Goal: Task Accomplishment & Management: Complete application form

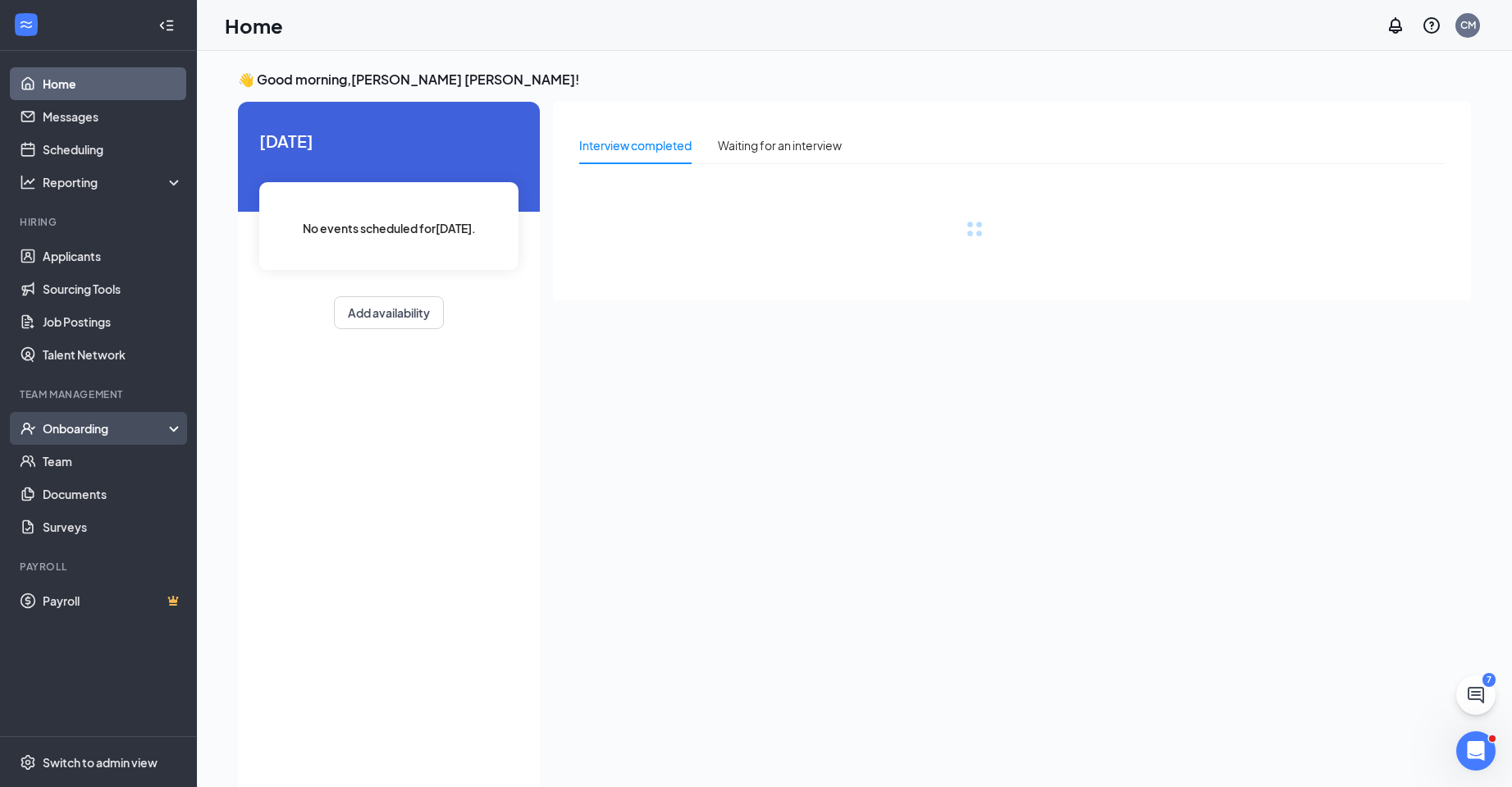
click at [88, 422] on div "Onboarding" at bounding box center [105, 428] width 126 height 16
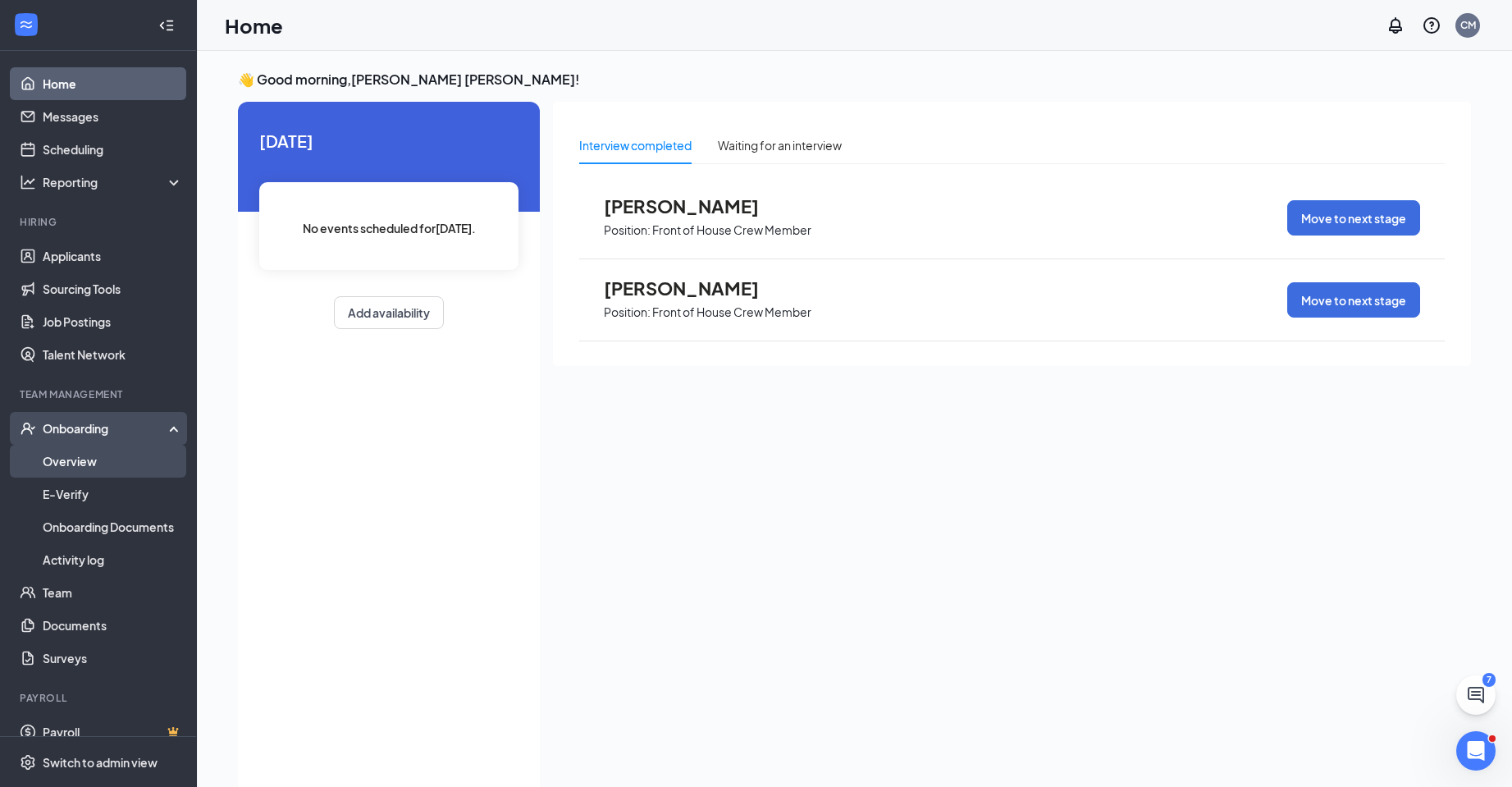
click at [80, 458] on link "Overview" at bounding box center [112, 461] width 140 height 33
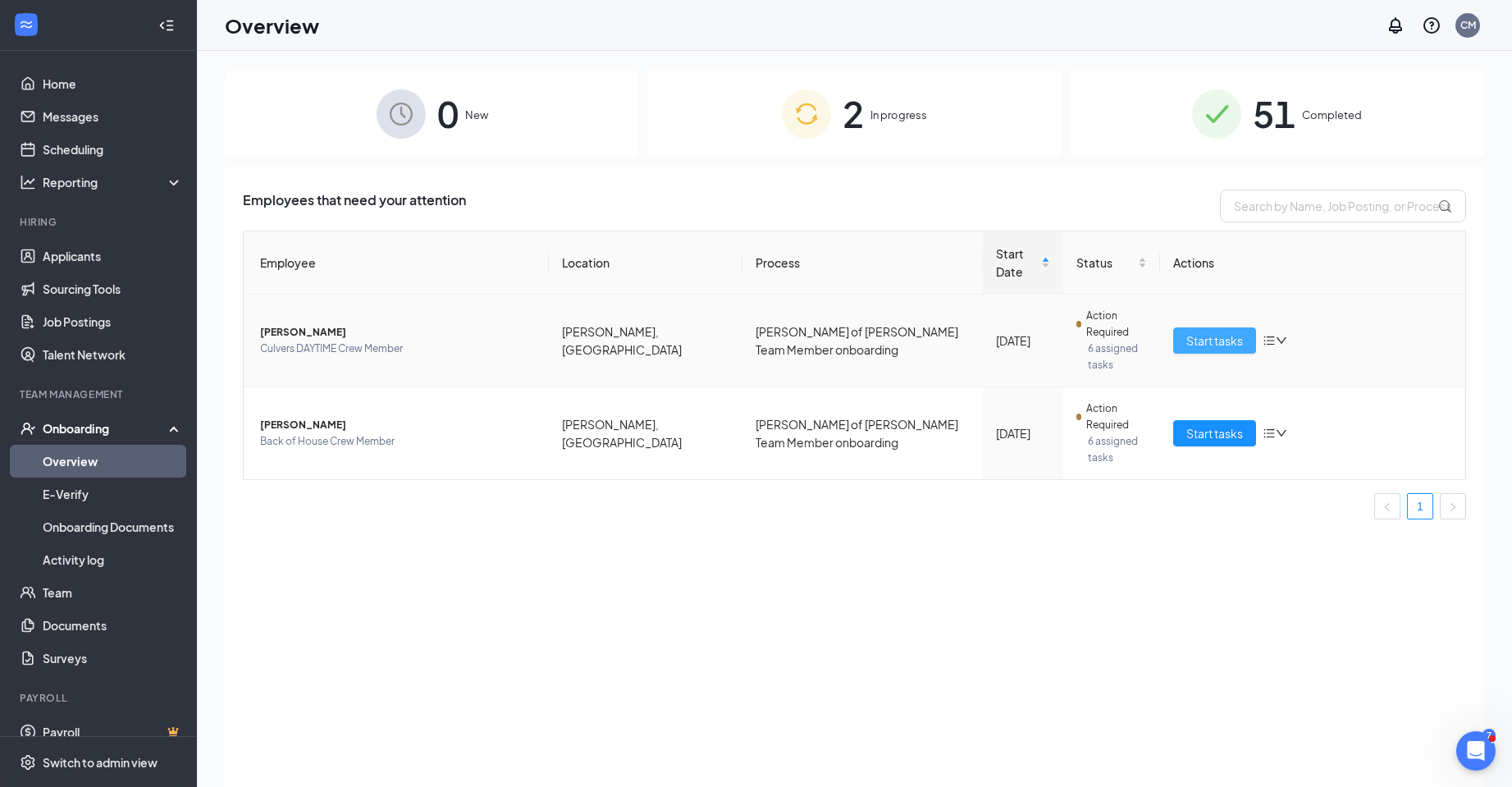
click at [1212, 328] on button "Start tasks" at bounding box center [1215, 341] width 83 height 26
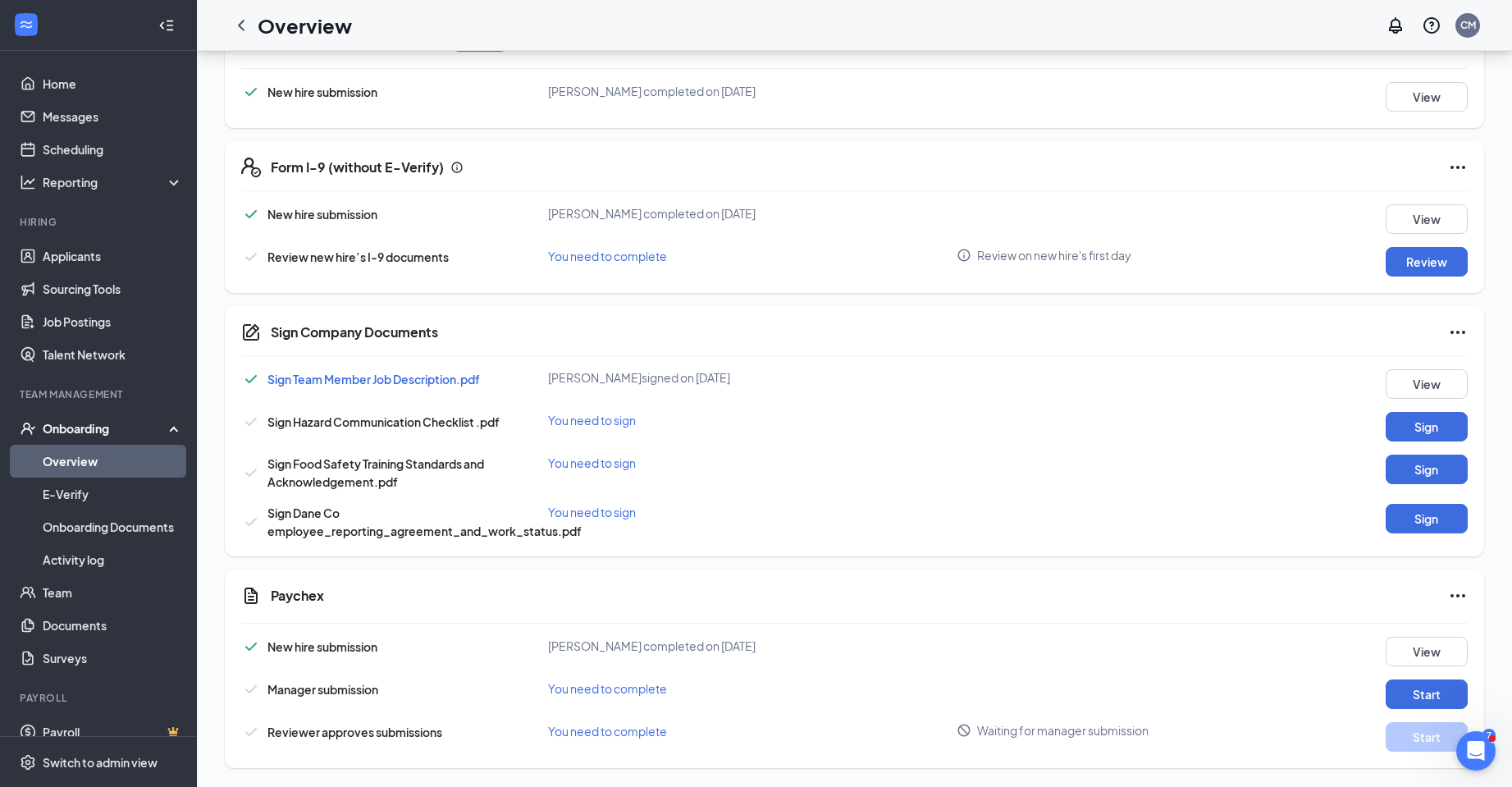
scroll to position [810, 0]
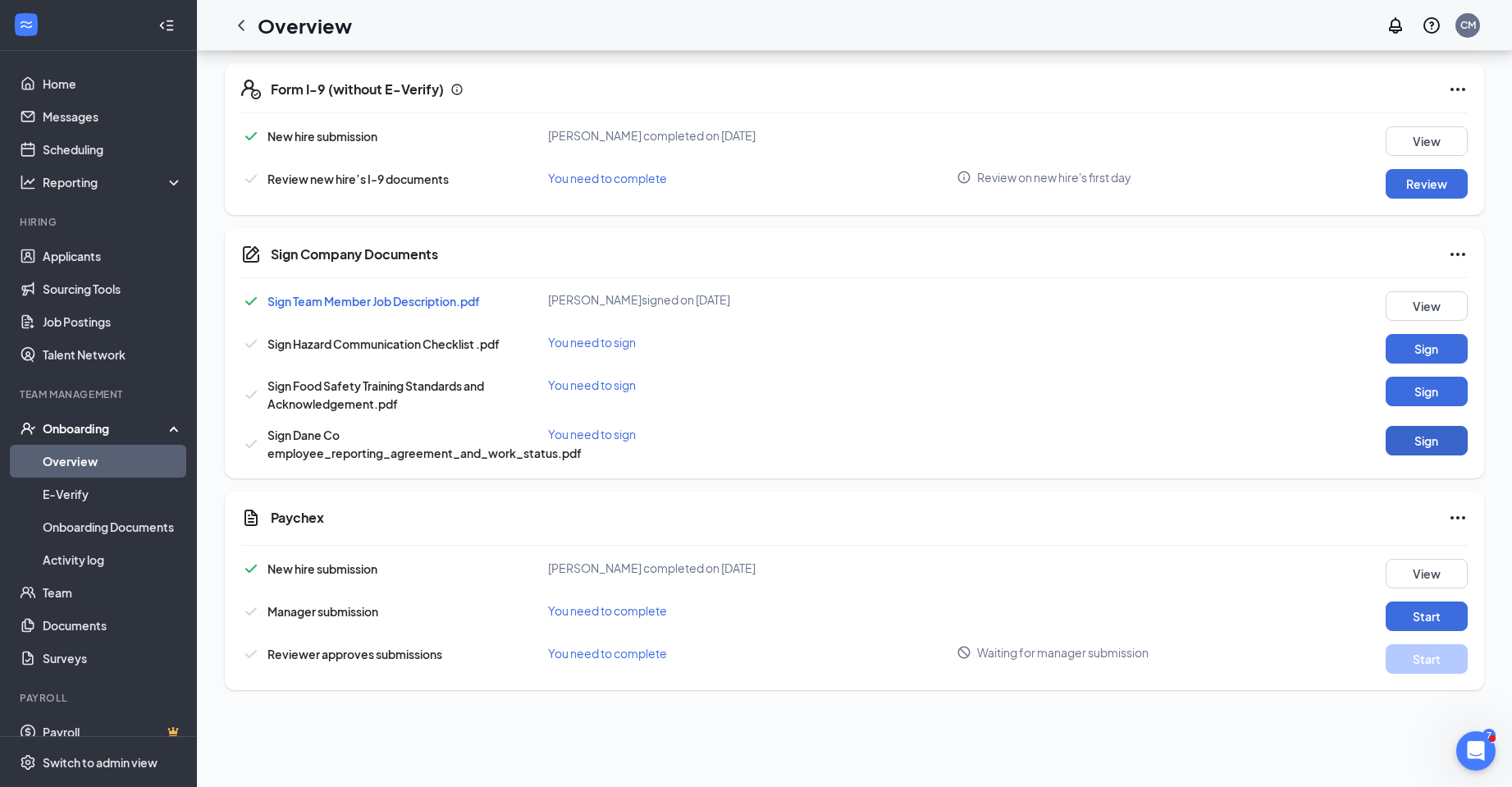
click at [1415, 441] on button "Sign" at bounding box center [1426, 440] width 82 height 29
click at [385, 350] on span "Sign Hazard Communication Checklist .pdf" at bounding box center [383, 343] width 233 height 15
click at [602, 346] on div "You need to sign" at bounding box center [752, 342] width 409 height 16
click at [841, 355] on div "Sign Hazard Communication Checklist .pdf You need to sign Sign" at bounding box center [854, 349] width 1227 height 29
click at [1413, 342] on button "Sign" at bounding box center [1426, 349] width 82 height 29
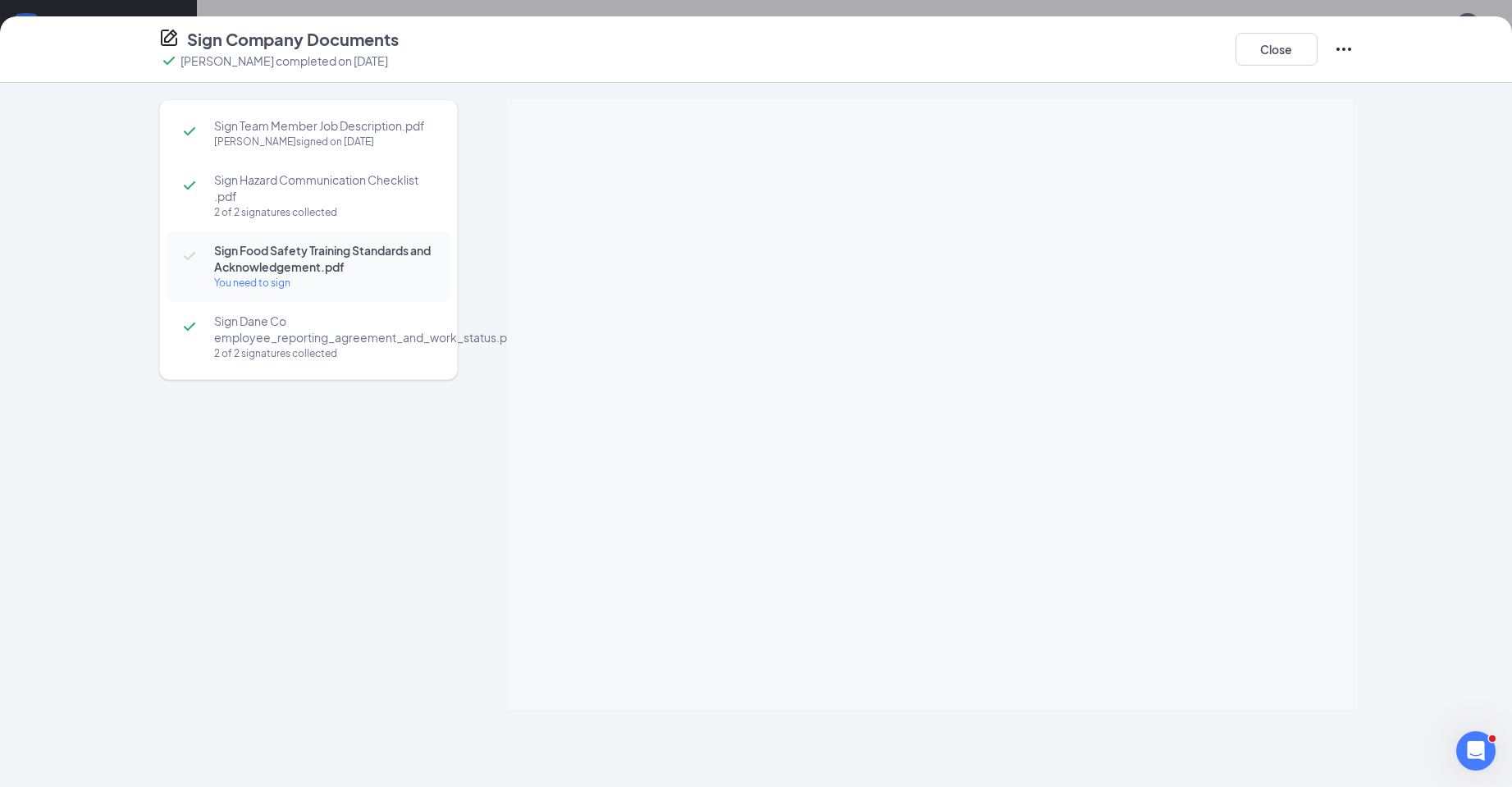
scroll to position [816, 0]
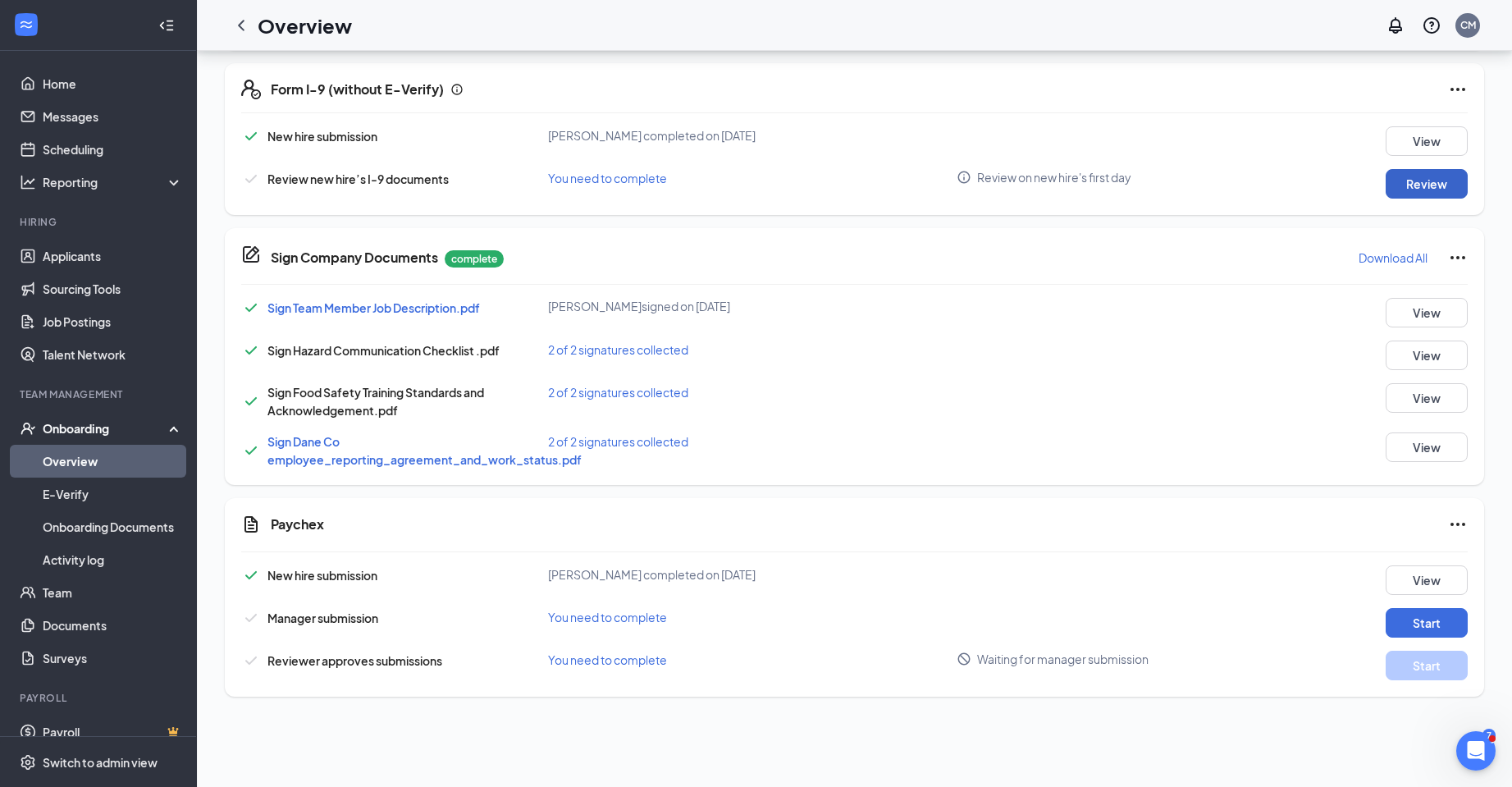
click at [1420, 184] on button "Review" at bounding box center [1426, 183] width 82 height 29
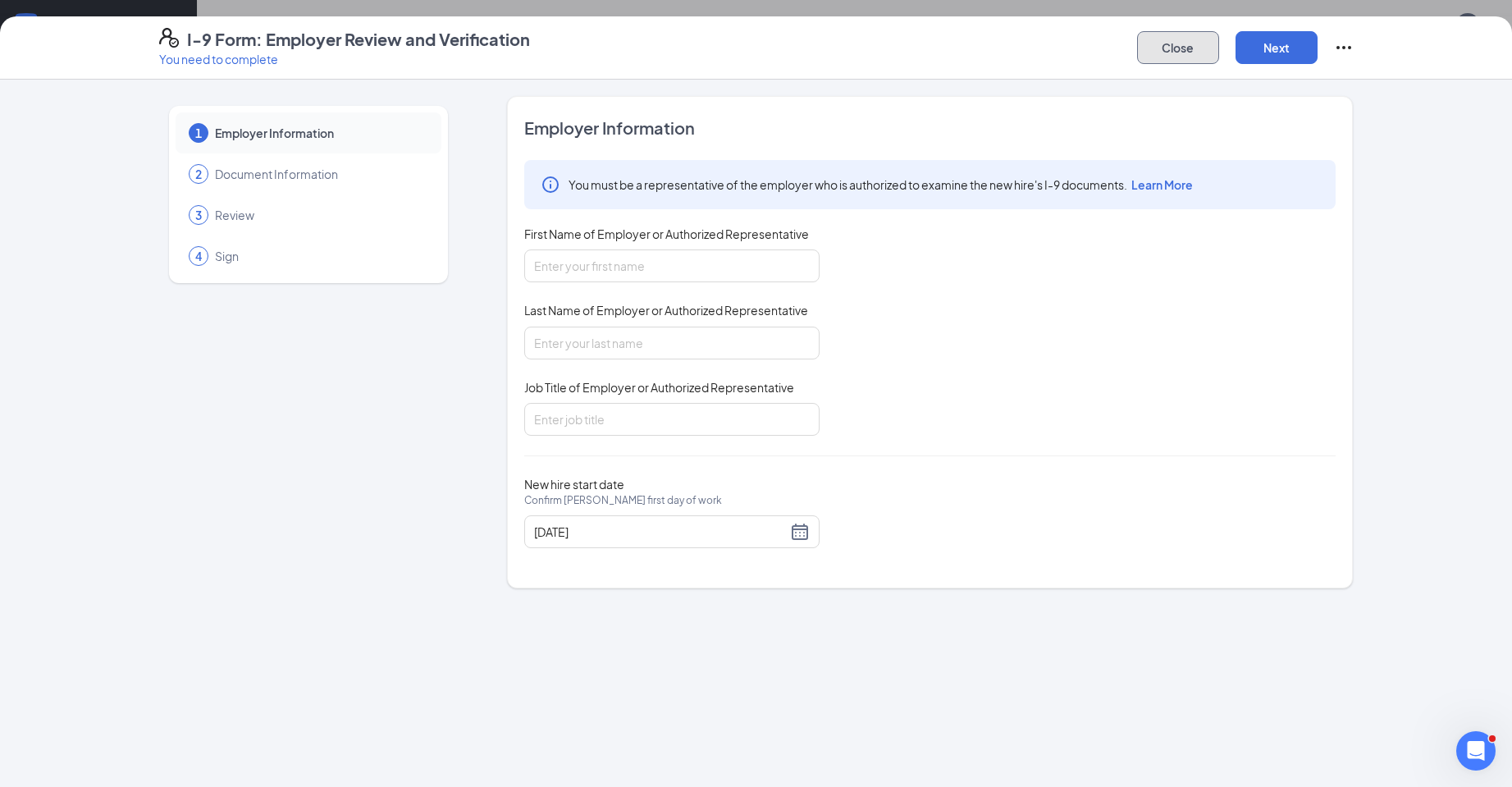
click at [1187, 60] on button "Close" at bounding box center [1177, 48] width 82 height 33
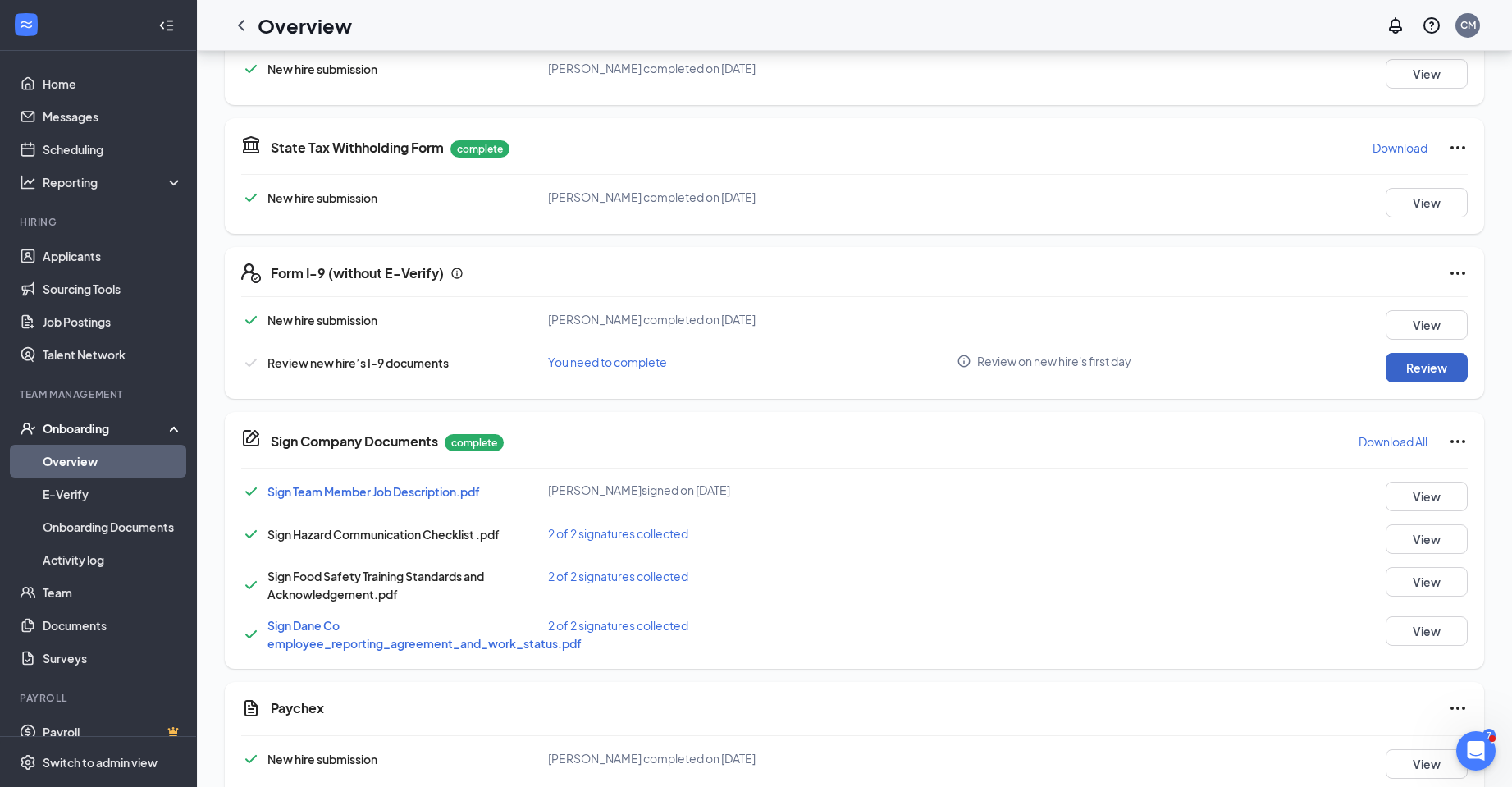
scroll to position [489, 0]
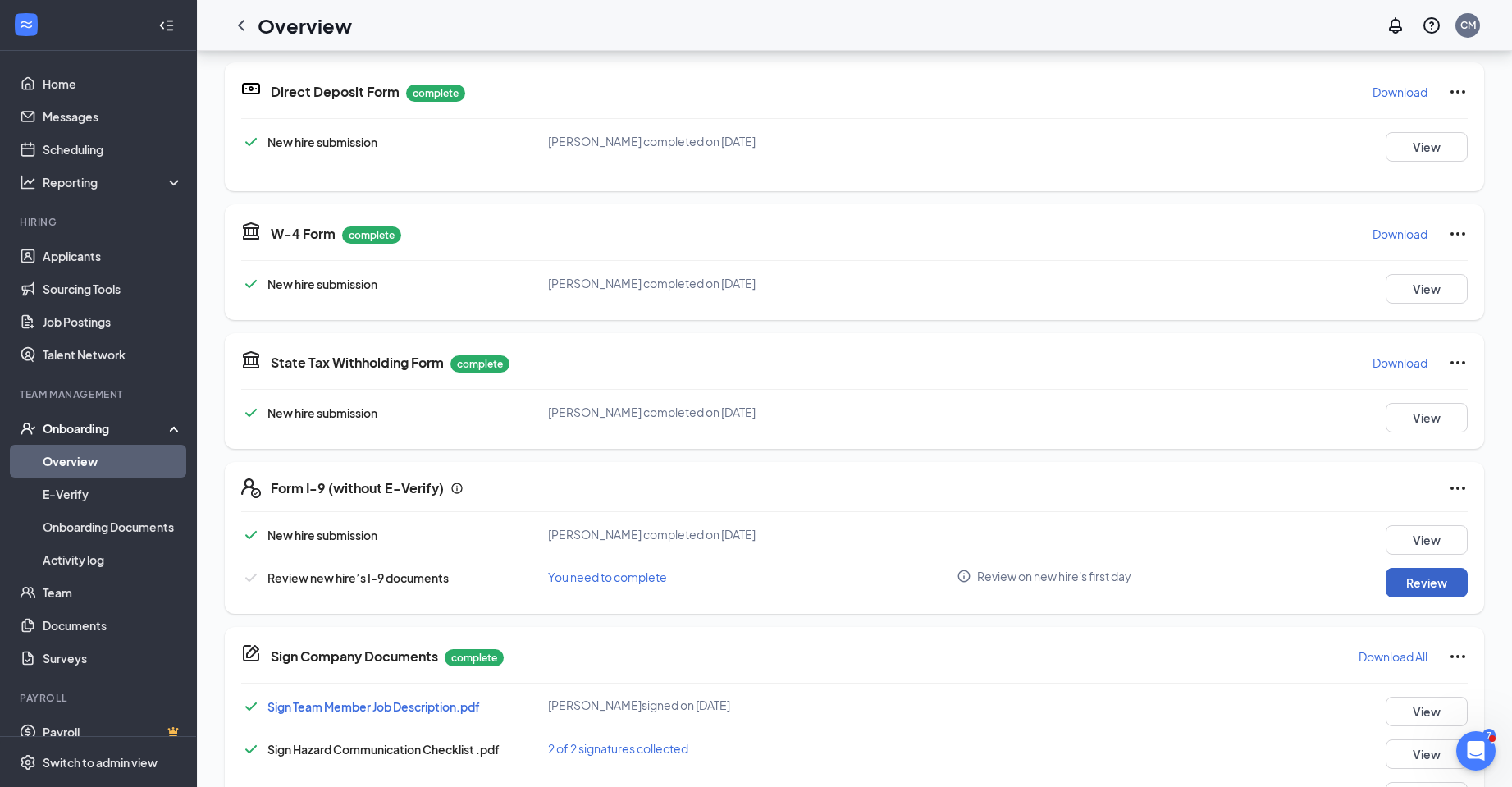
click at [1422, 578] on button "Review" at bounding box center [1426, 583] width 82 height 29
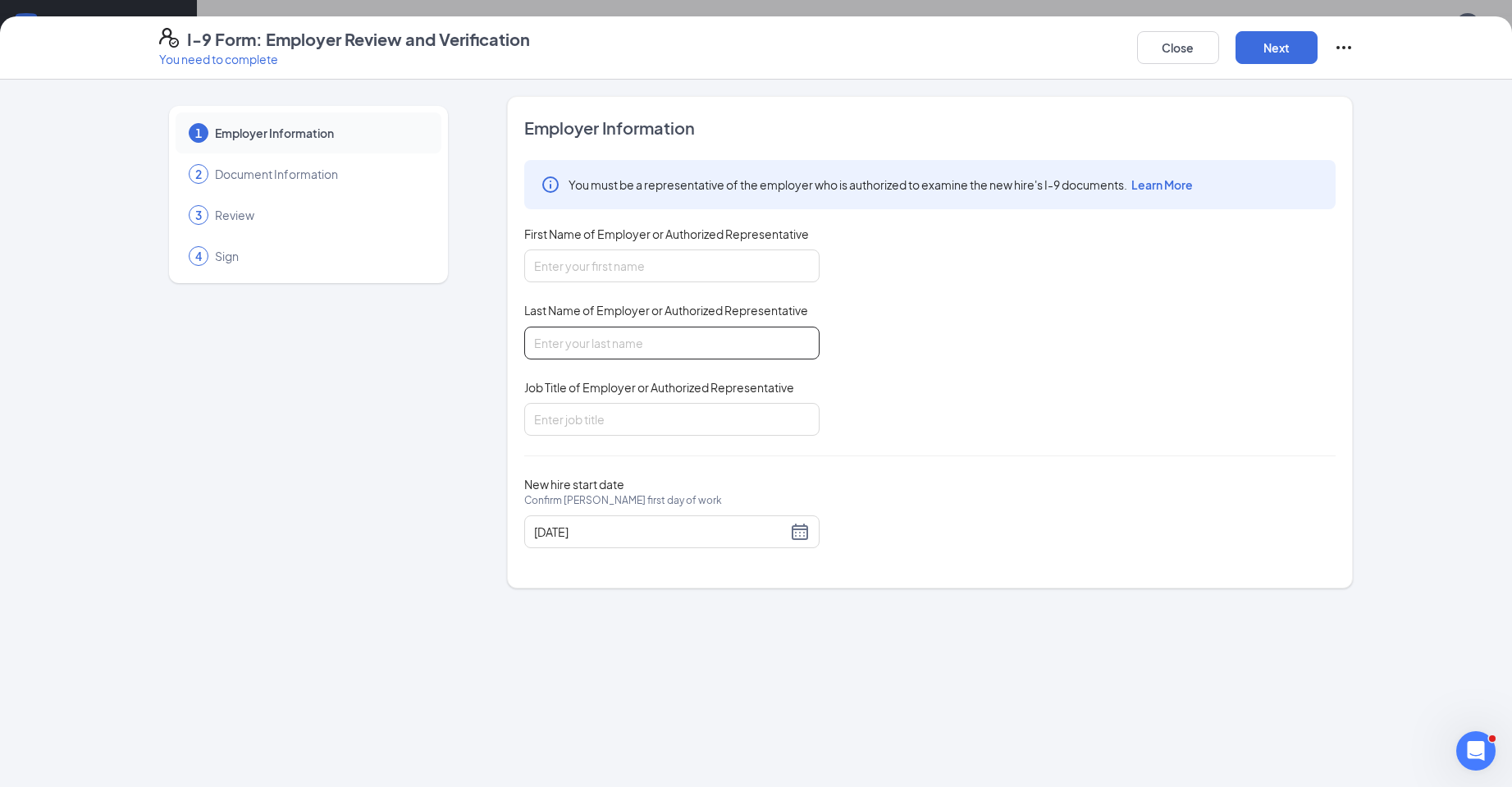
click at [709, 330] on input "Last Name of Employer or Authorized Representative" at bounding box center [672, 343] width 296 height 33
click at [640, 273] on input "First Name of Employer or Authorized Representative" at bounding box center [672, 266] width 296 height 33
click at [623, 261] on input "jol" at bounding box center [672, 266] width 296 height 33
type input "[PERSON_NAME]"
click at [604, 343] on input "Last Name of Employer or Authorized Representative" at bounding box center [672, 343] width 296 height 33
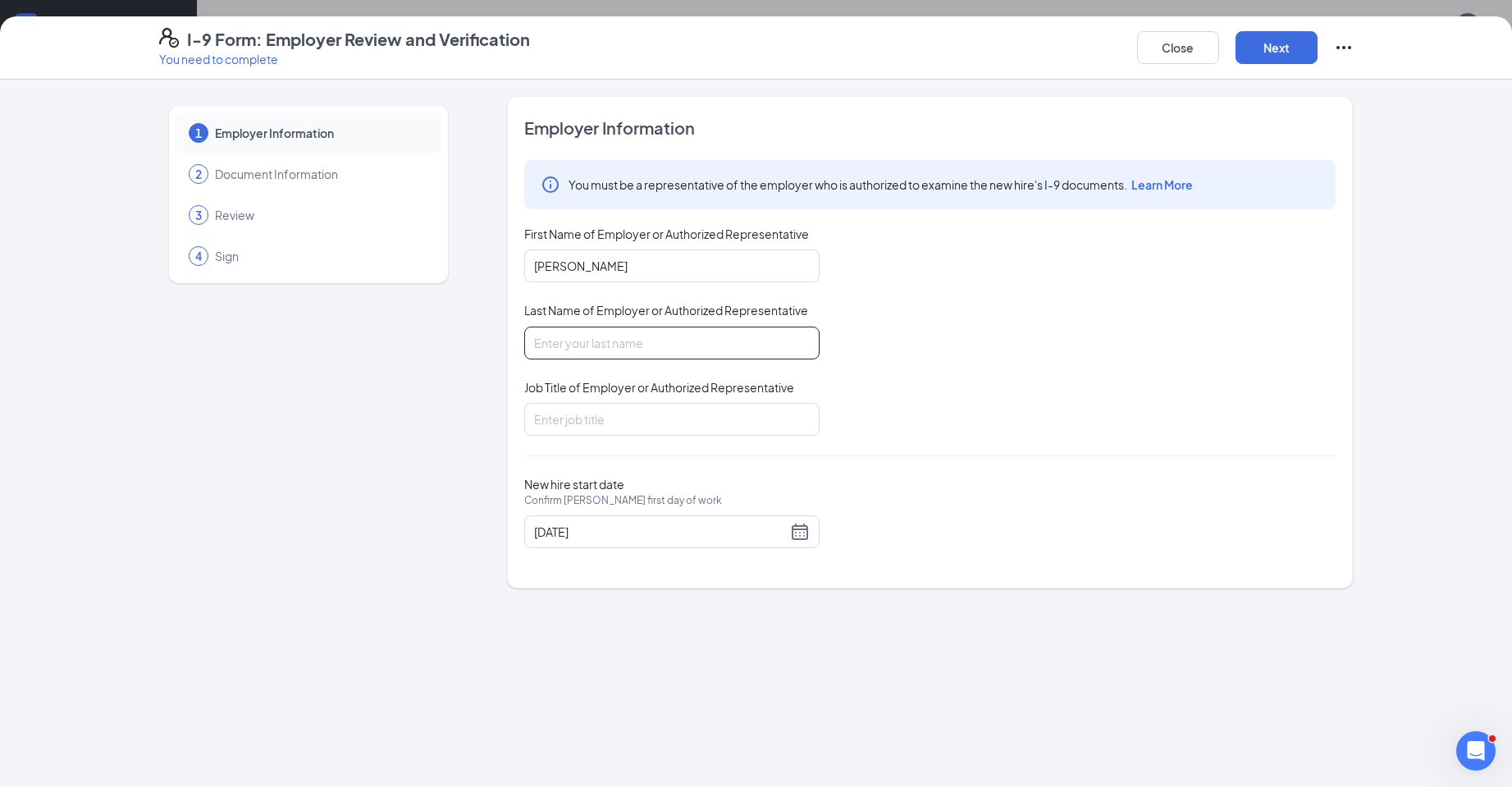
type input "[PERSON_NAME]"
click at [618, 420] on input "Job Title of Employer or Authorized Representative" at bounding box center [672, 419] width 296 height 33
type input "Manager"
click at [1286, 42] on button "Next" at bounding box center [1276, 48] width 82 height 33
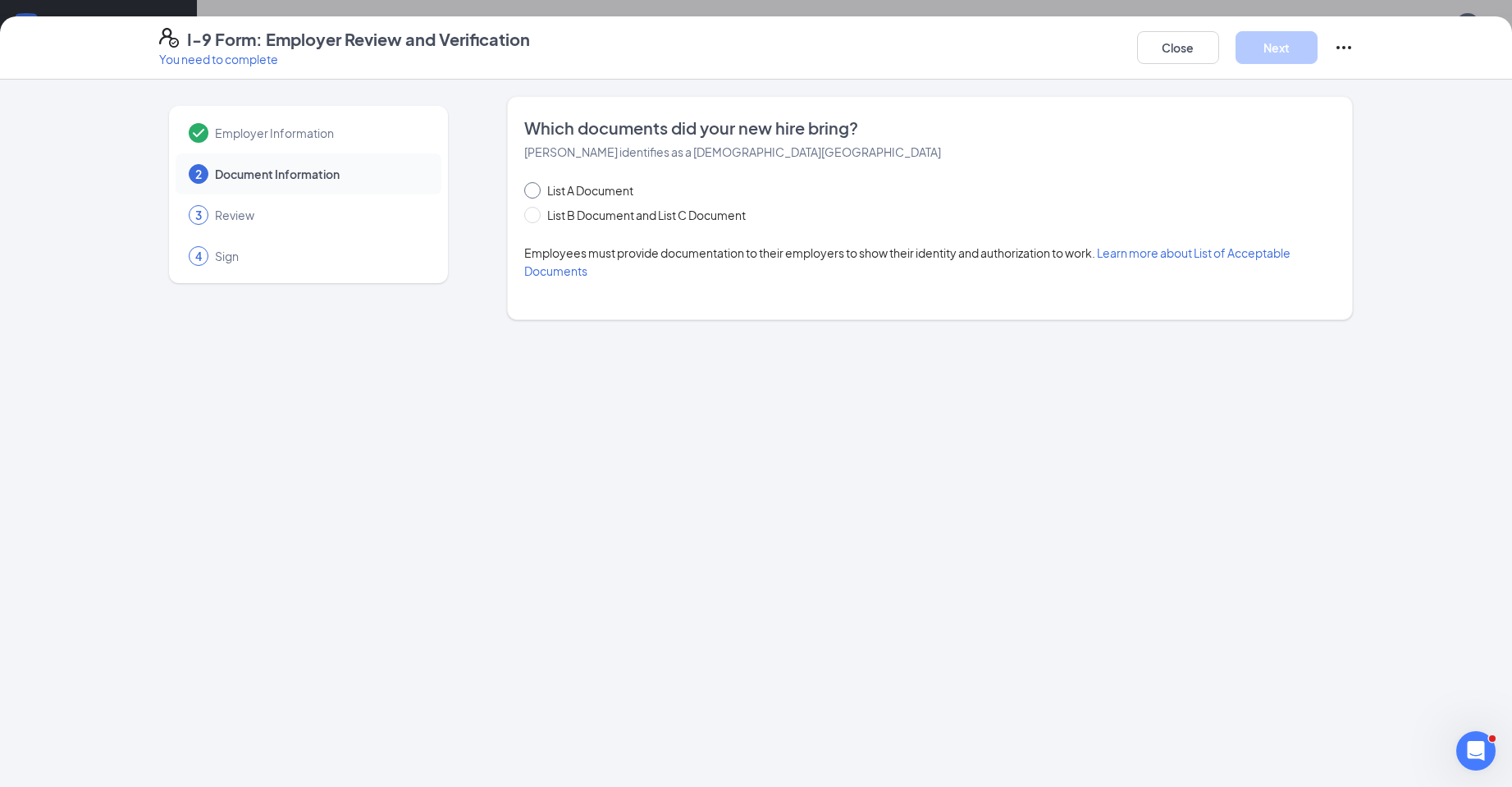
click at [533, 195] on span at bounding box center [532, 190] width 16 height 16
click at [533, 194] on input "List A Document" at bounding box center [529, 188] width 11 height 11
radio input "true"
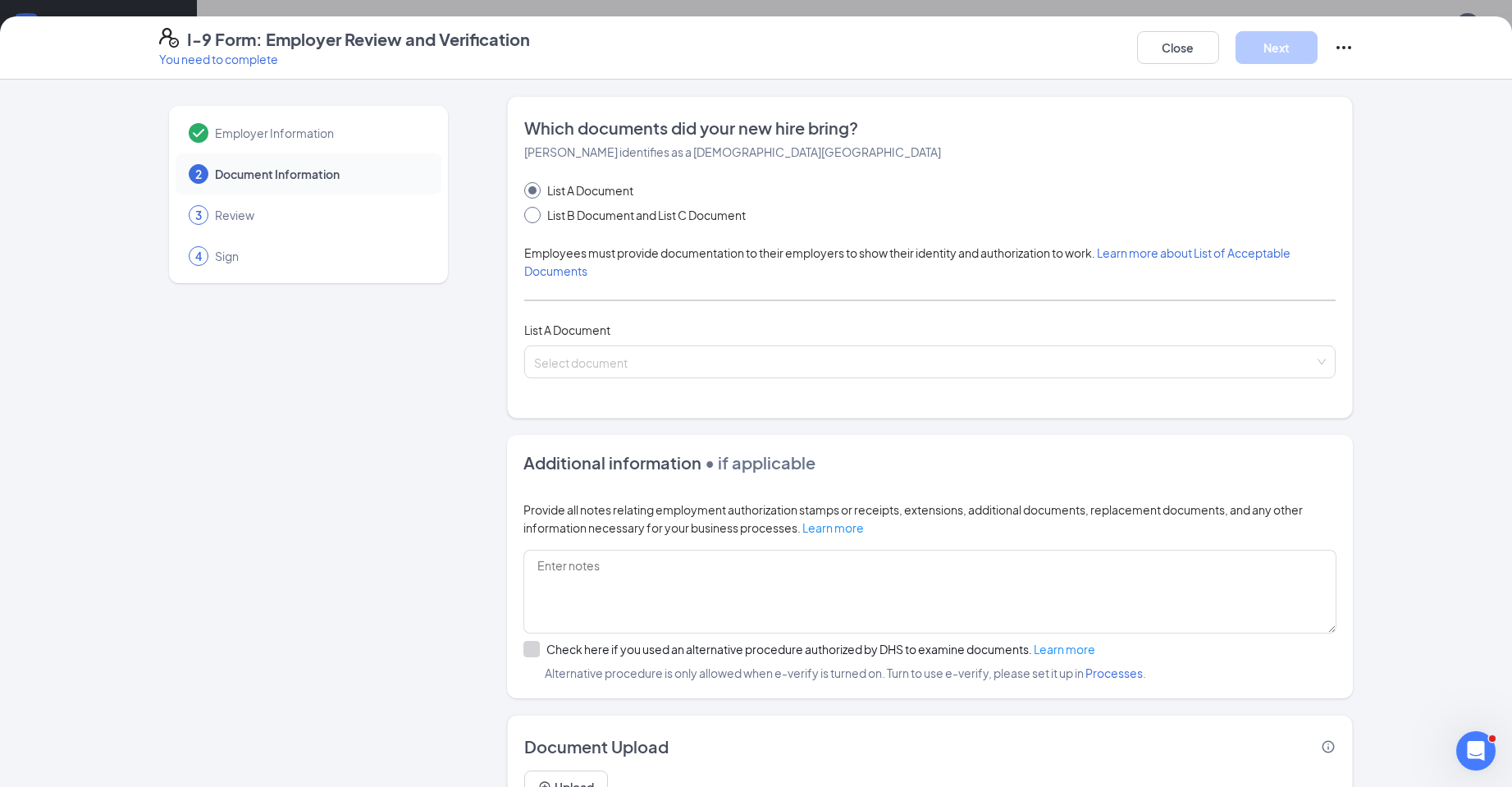
click at [535, 221] on label "List B Document and List C Document" at bounding box center [638, 214] width 228 height 18
click at [529, 214] on input "List B Document and List C Document" at bounding box center [529, 212] width 11 height 11
radio input "true"
radio input "false"
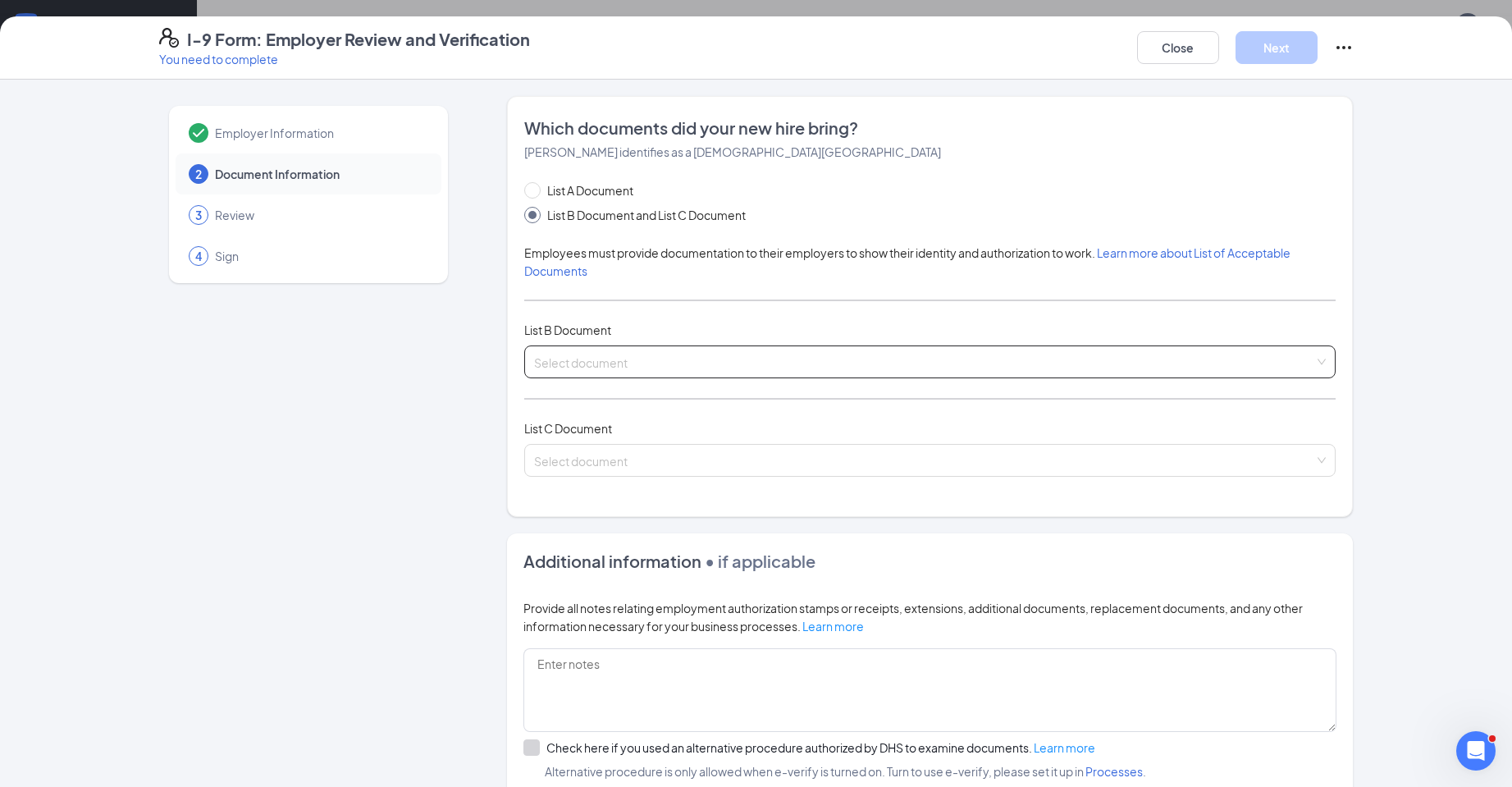
click at [652, 358] on input "search" at bounding box center [924, 358] width 780 height 24
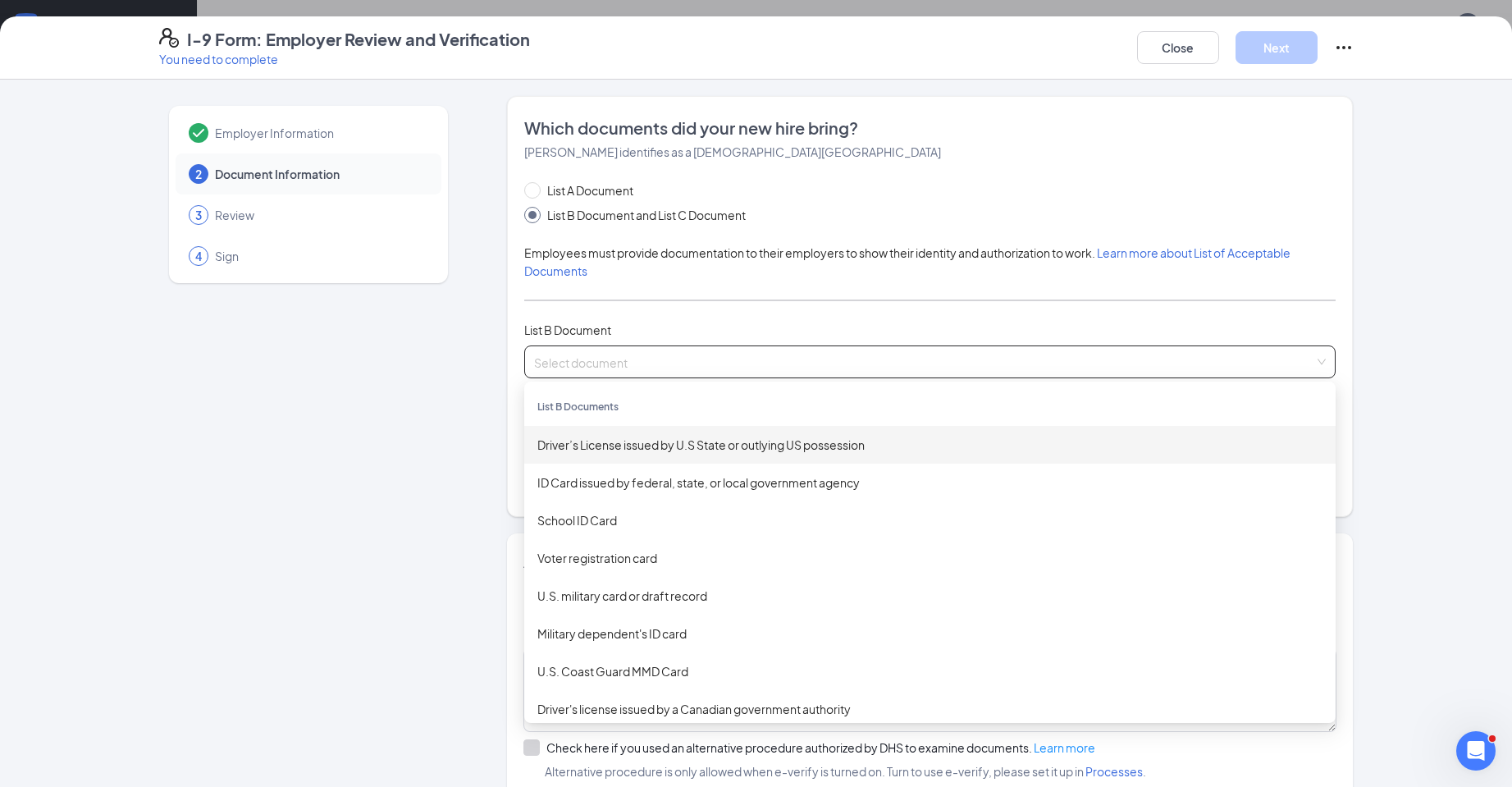
click at [733, 441] on div "Driver’s License issued by U.S State or outlying US possession" at bounding box center [930, 445] width 785 height 18
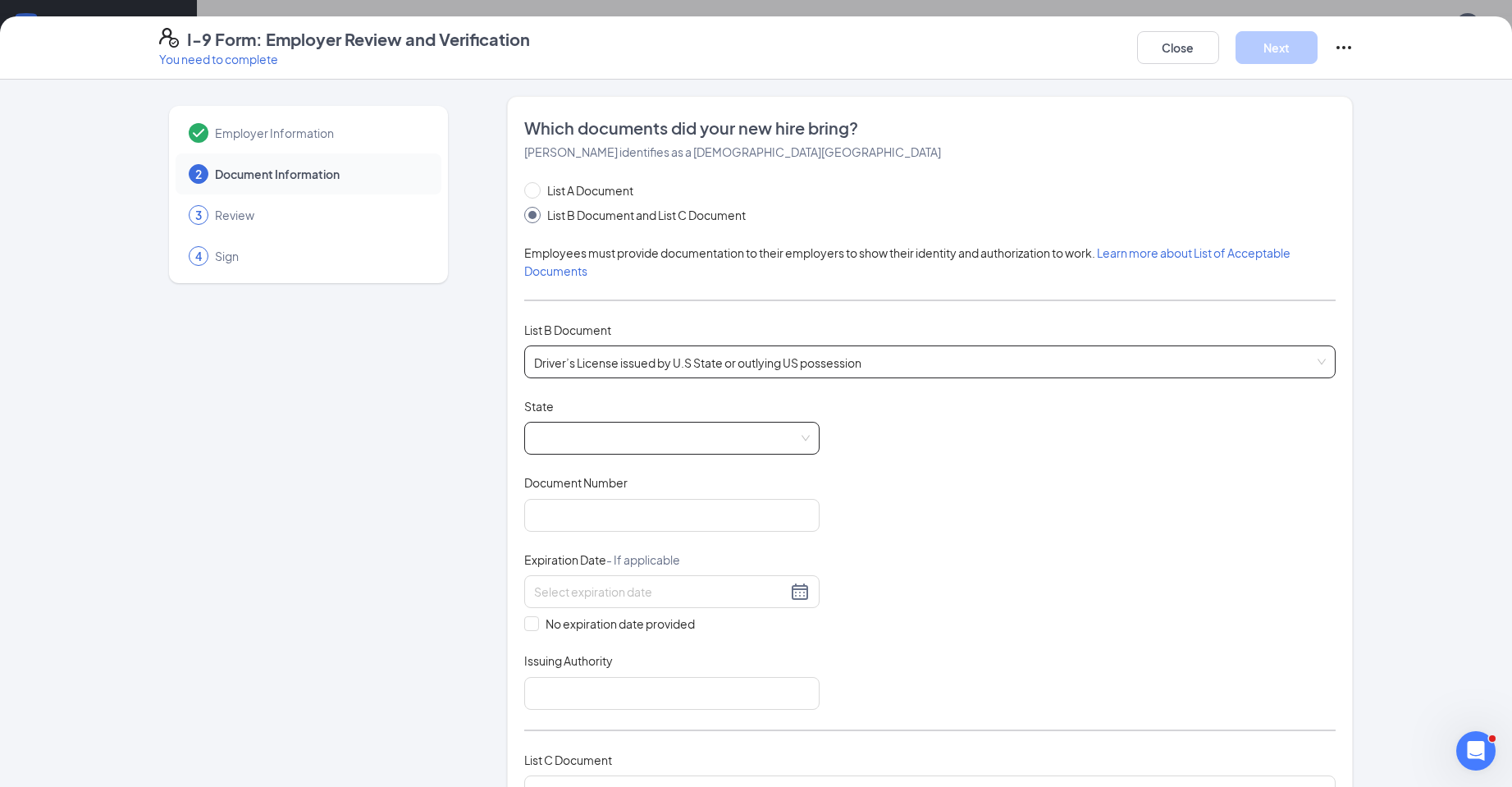
drag, startPoint x: 620, startPoint y: 444, endPoint x: 630, endPoint y: 439, distance: 11.2
click at [622, 442] on span at bounding box center [672, 438] width 276 height 31
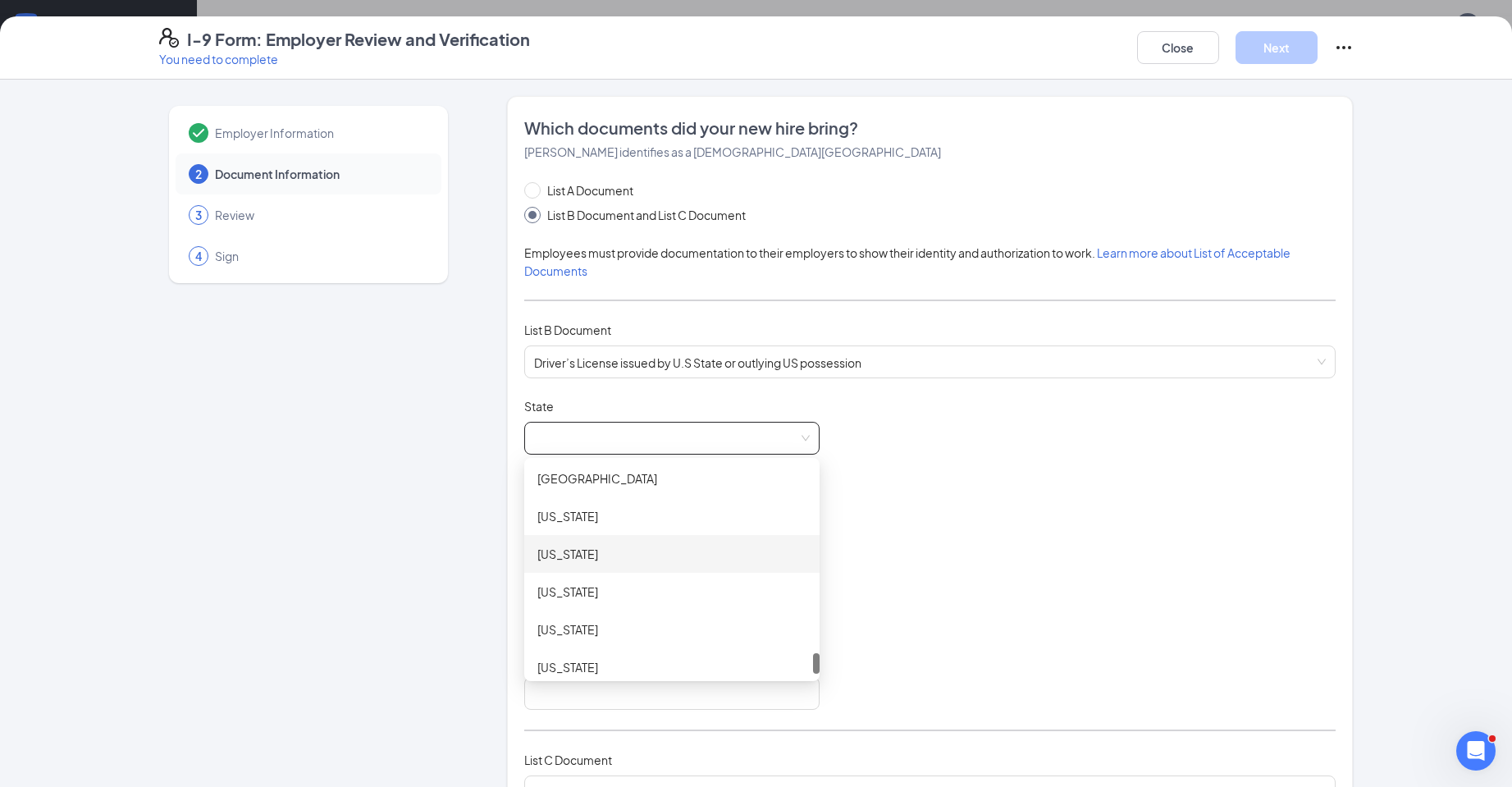
scroll to position [1904, 0]
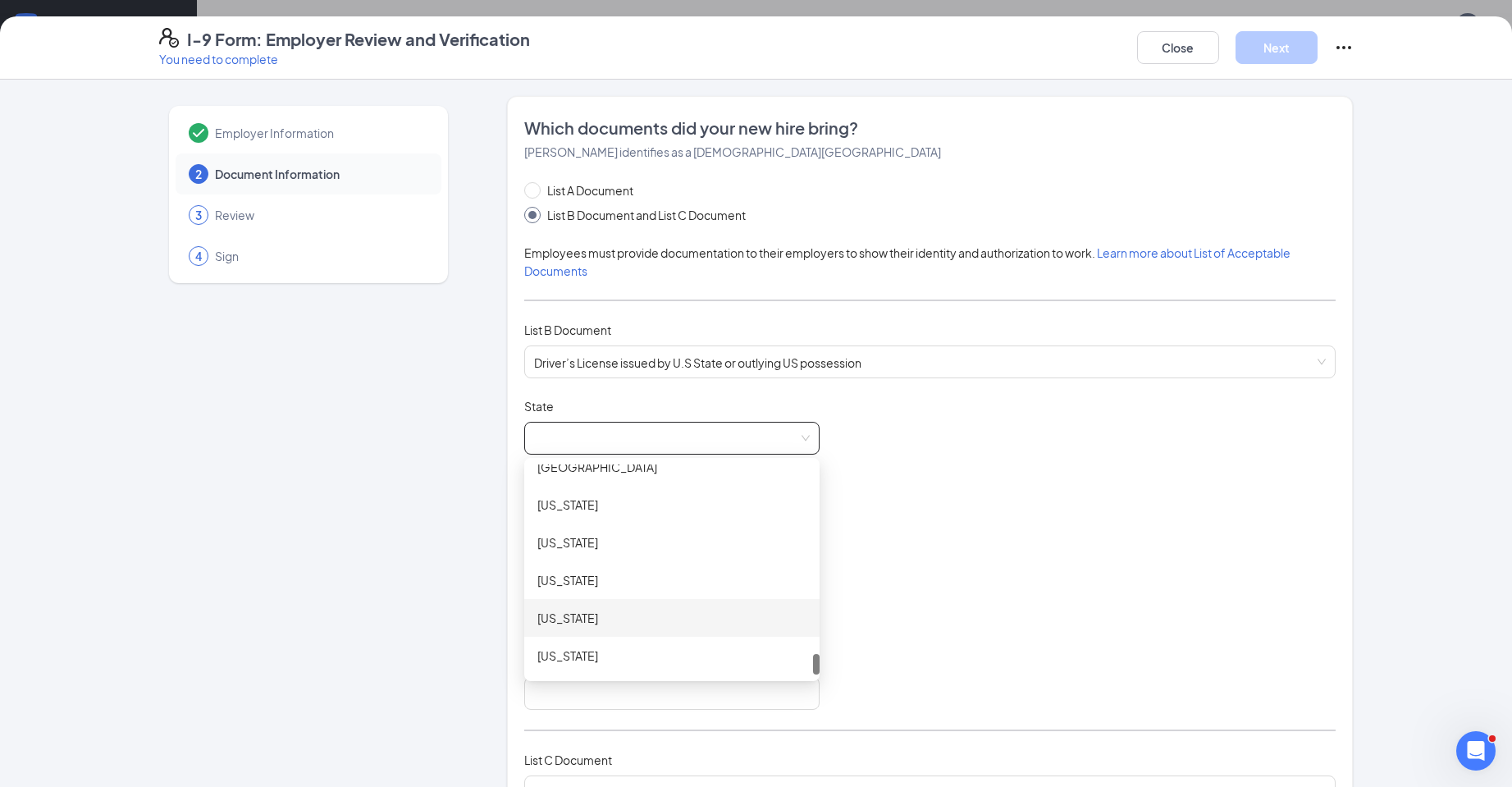
click at [587, 618] on div "[US_STATE]" at bounding box center [672, 617] width 269 height 18
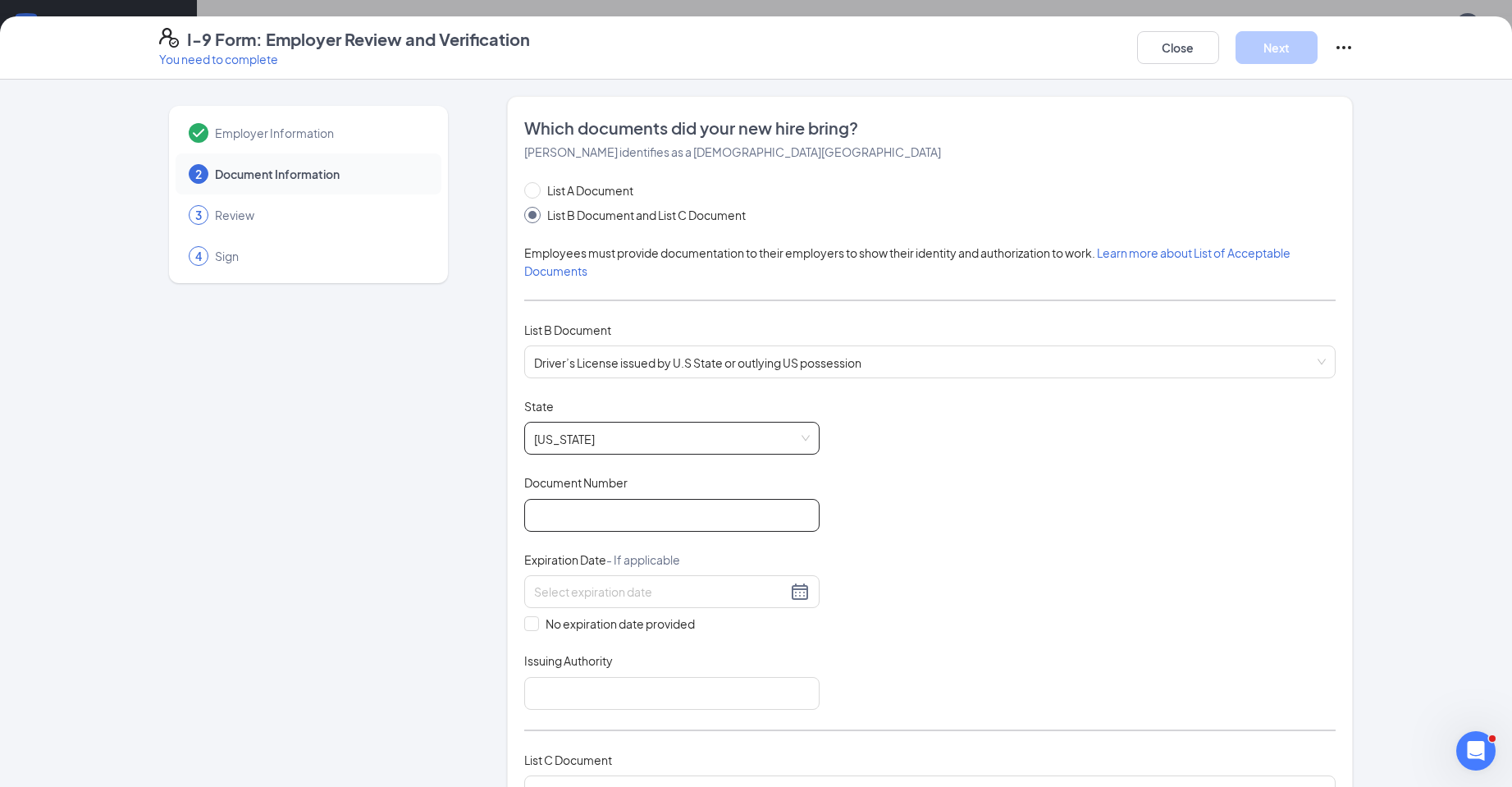
click at [609, 522] on input "Document Number" at bounding box center [672, 515] width 296 height 33
type input "S5300010106404"
click at [776, 592] on input at bounding box center [660, 592] width 252 height 18
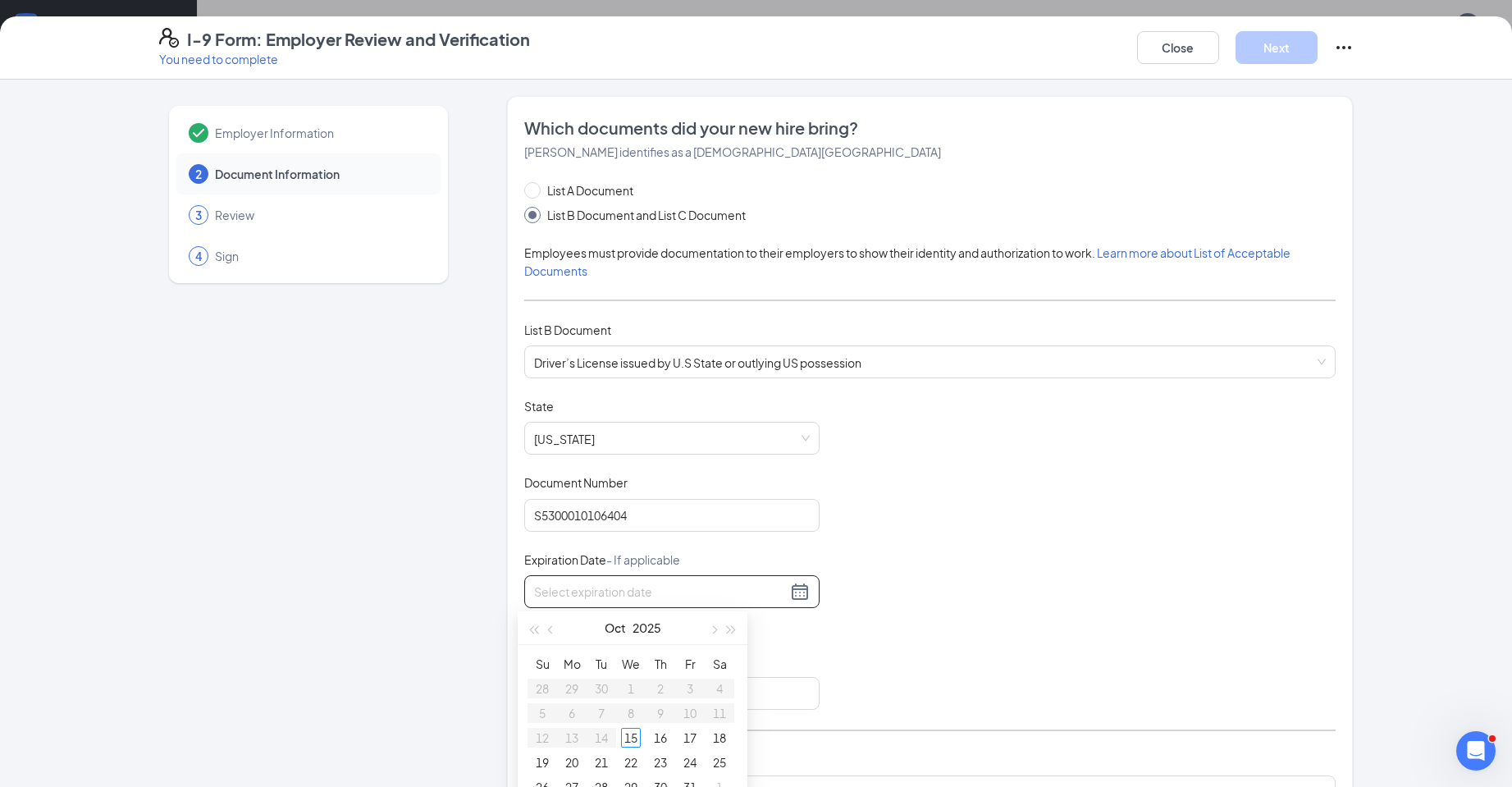
click at [797, 591] on div at bounding box center [672, 592] width 276 height 20
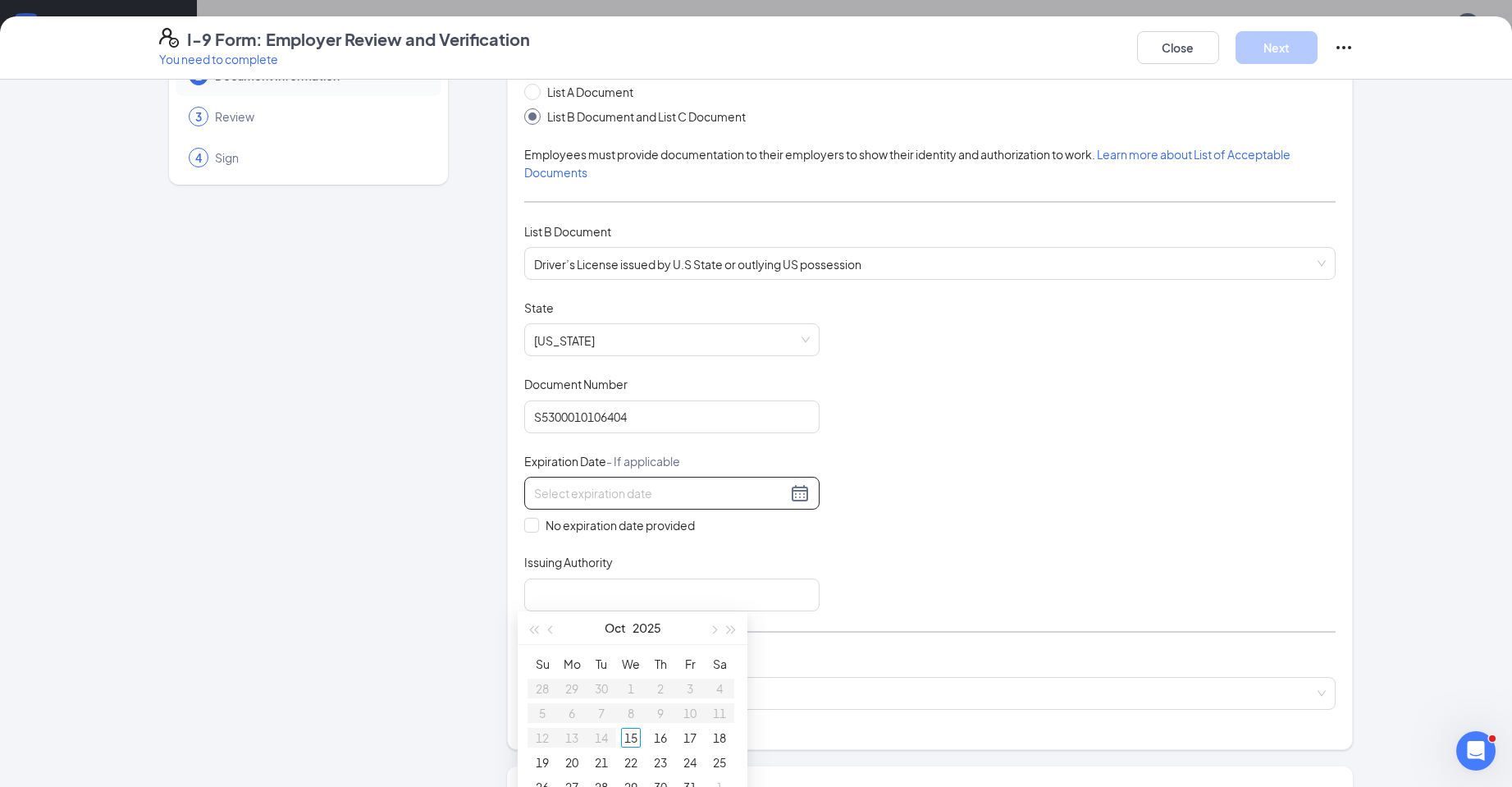
scroll to position [329, 0]
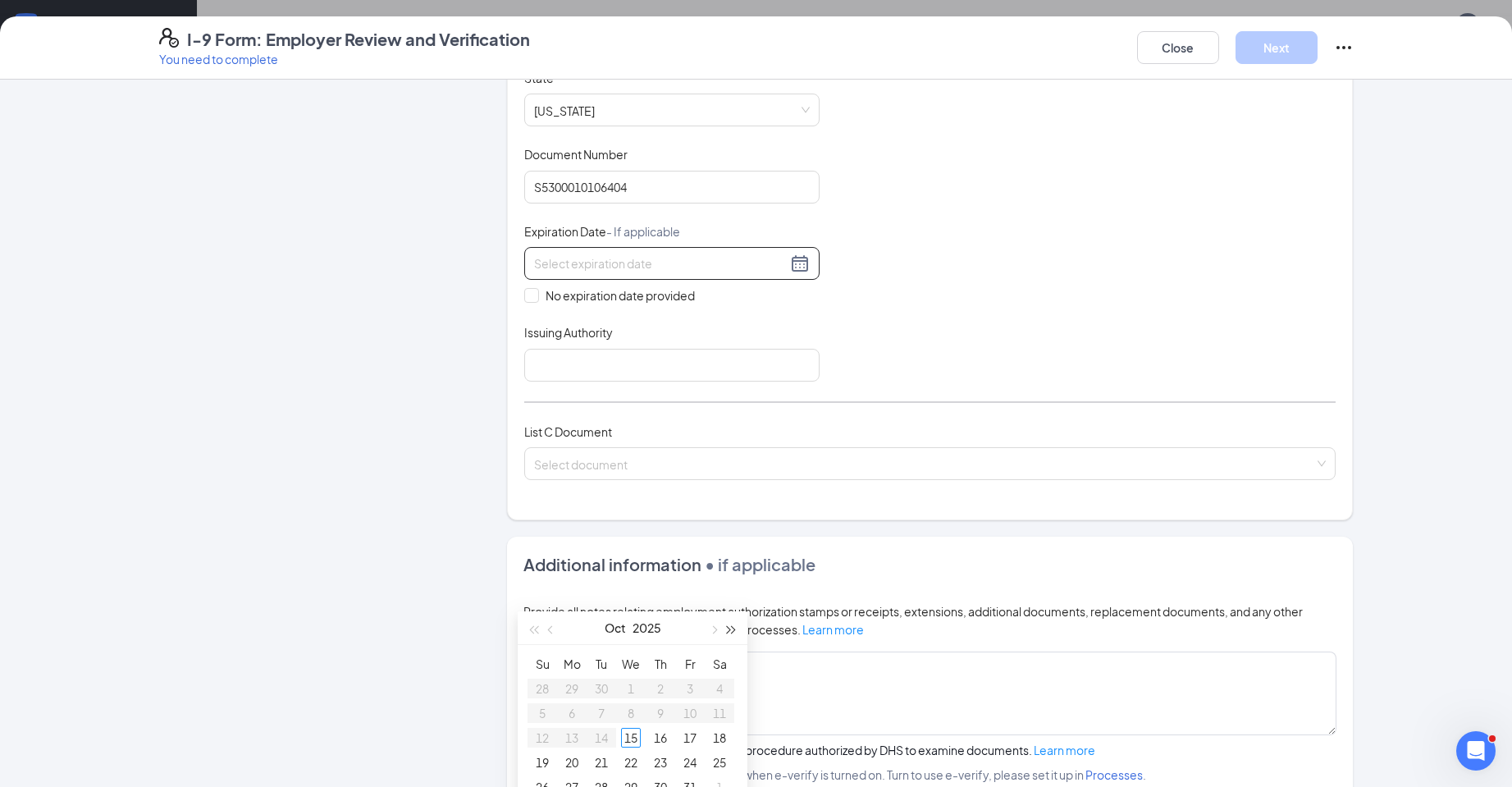
click at [730, 628] on span "button" at bounding box center [731, 630] width 8 height 8
click at [552, 626] on span "button" at bounding box center [552, 630] width 8 height 8
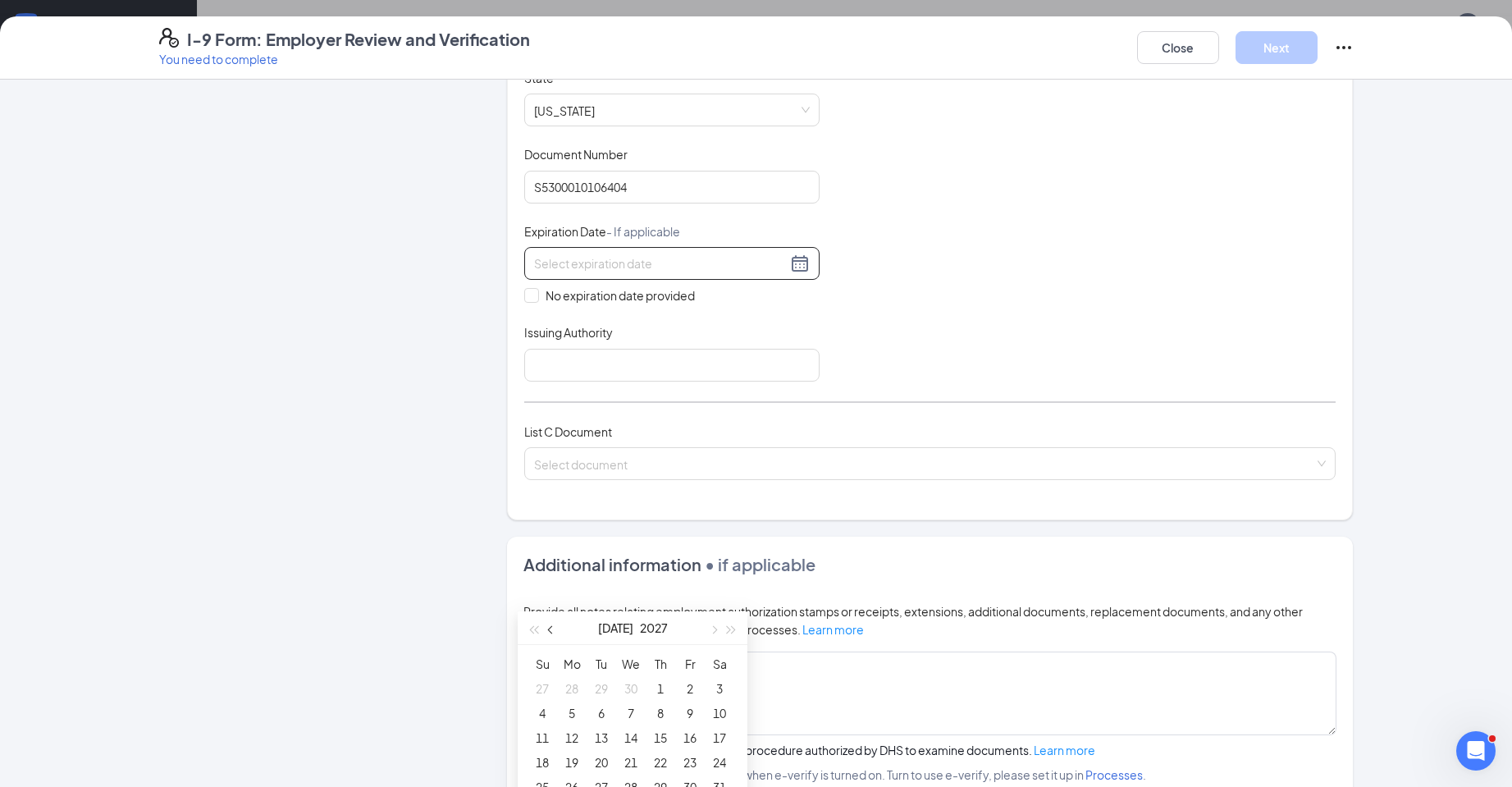
click at [552, 626] on span "button" at bounding box center [552, 630] width 8 height 8
click at [552, 625] on button "button" at bounding box center [551, 628] width 18 height 33
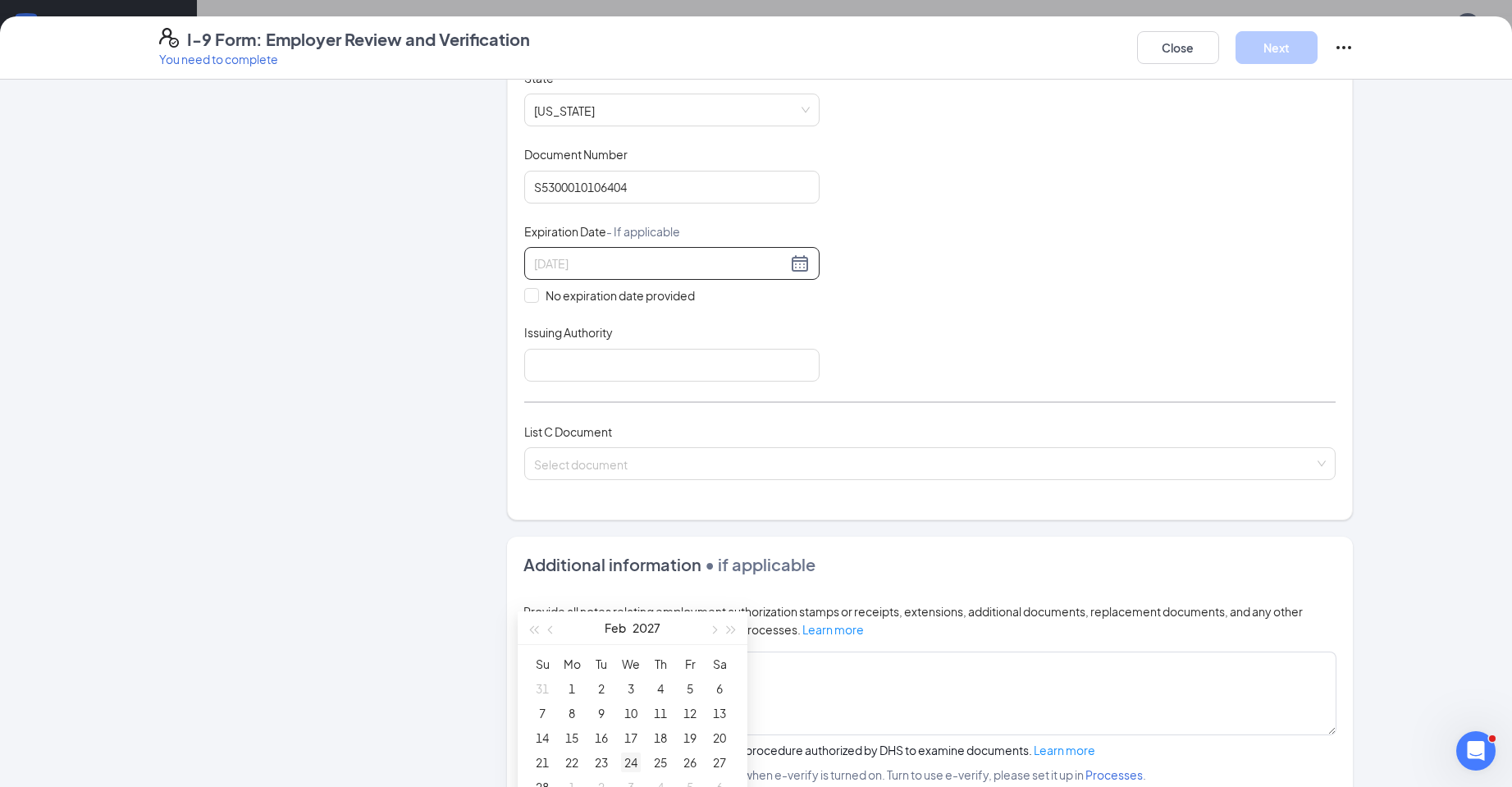
type input "[DATE]"
click at [630, 762] on div "24" at bounding box center [630, 762] width 20 height 20
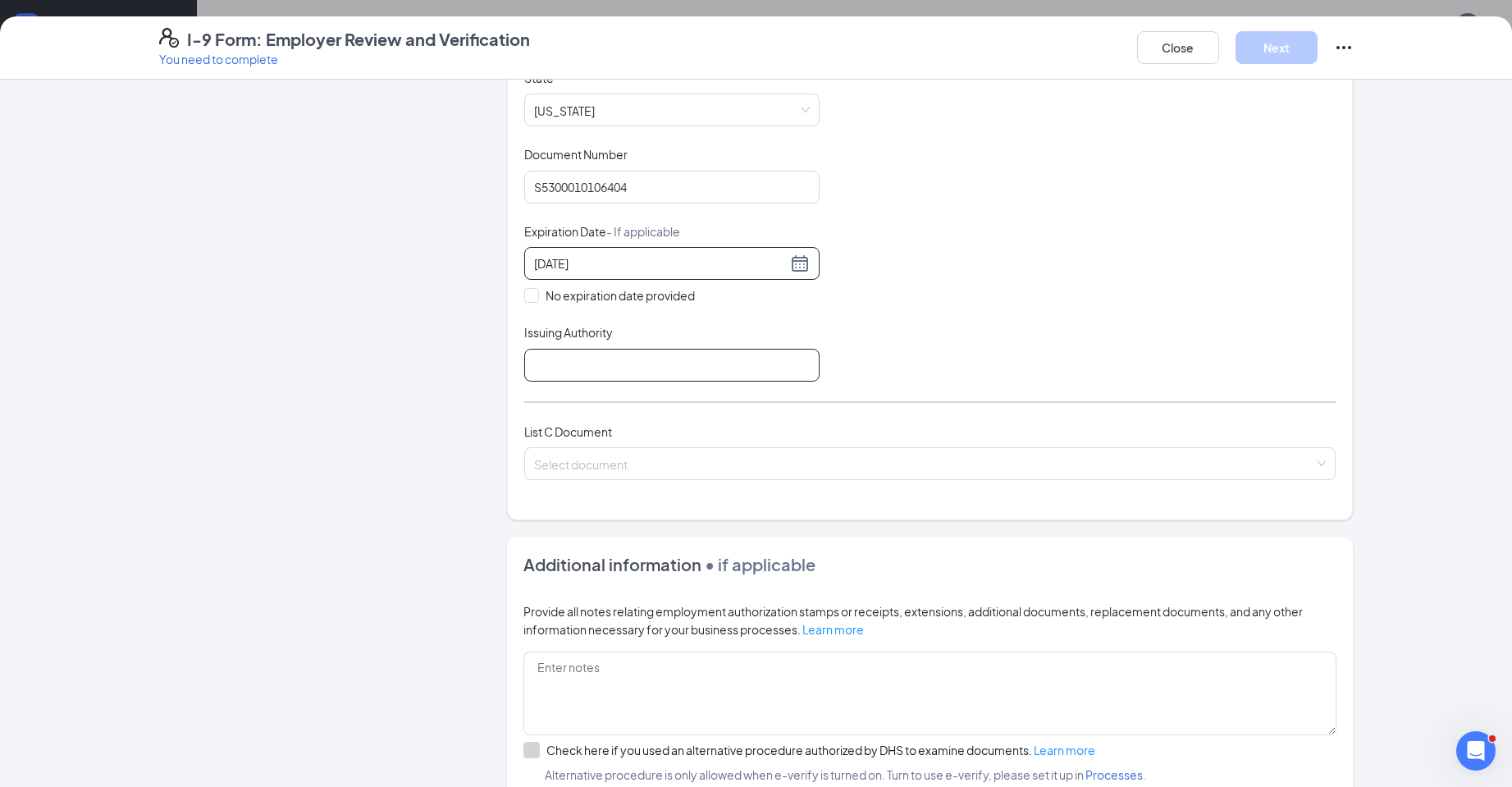
click at [572, 361] on input "Issuing Authority" at bounding box center [672, 365] width 296 height 33
type input "WI"
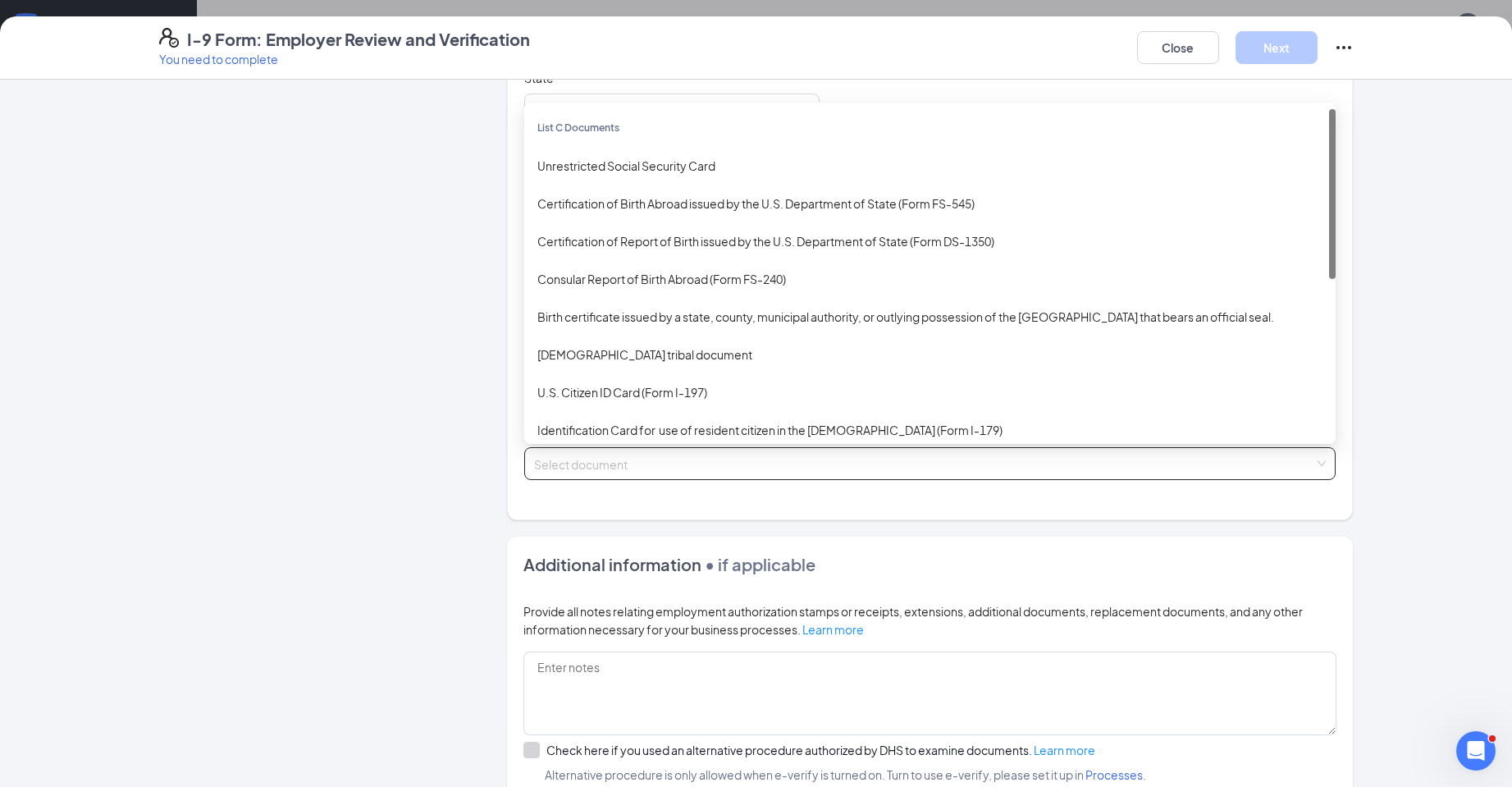
click at [625, 459] on input "search" at bounding box center [924, 460] width 780 height 24
click at [663, 161] on div "Unrestricted Social Security Card" at bounding box center [930, 165] width 785 height 18
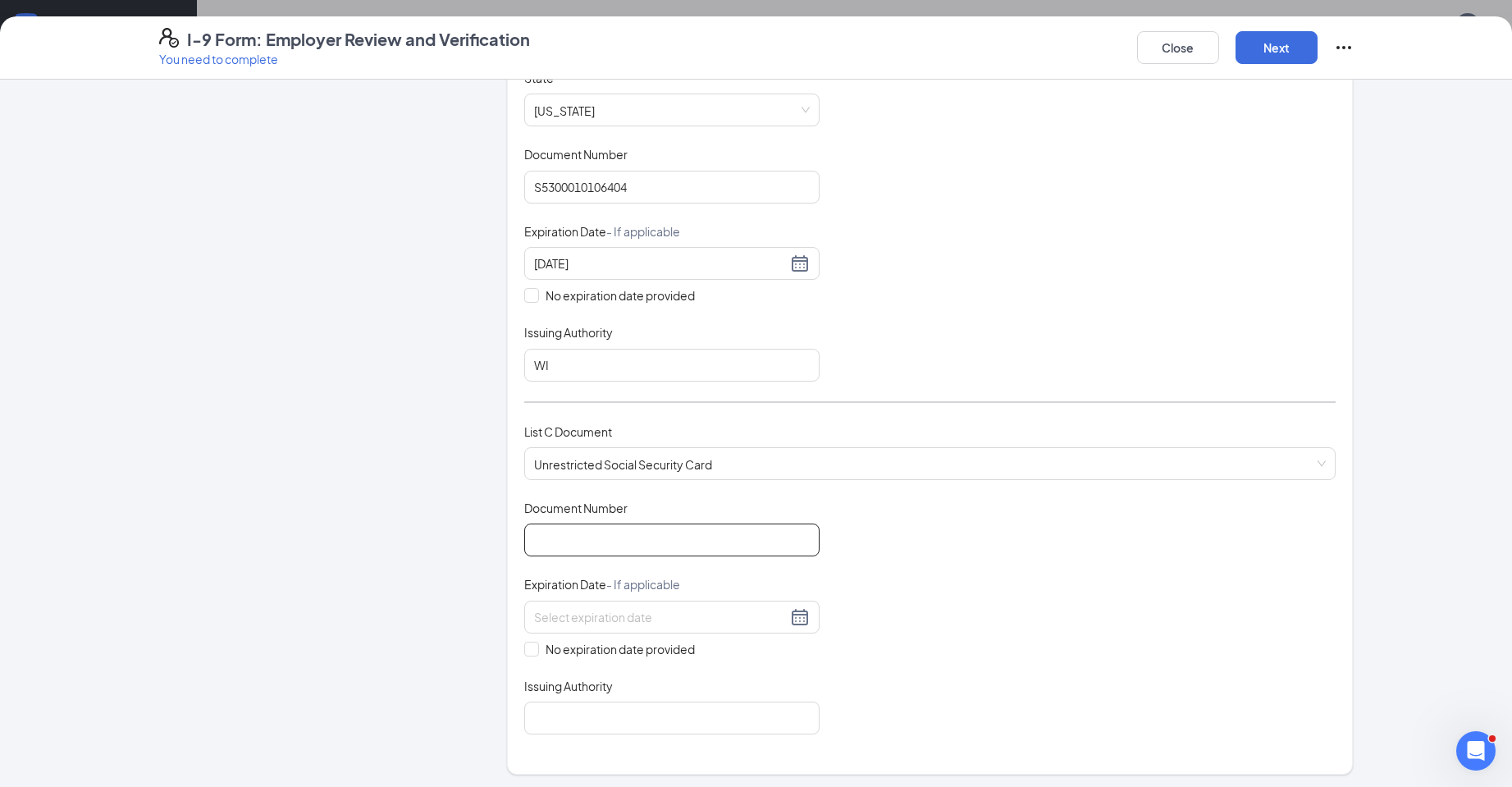
click at [593, 538] on input "Document Number" at bounding box center [672, 540] width 296 height 33
type input "391216499"
click at [525, 650] on input "No expiration date provided" at bounding box center [529, 647] width 11 height 11
checkbox input "true"
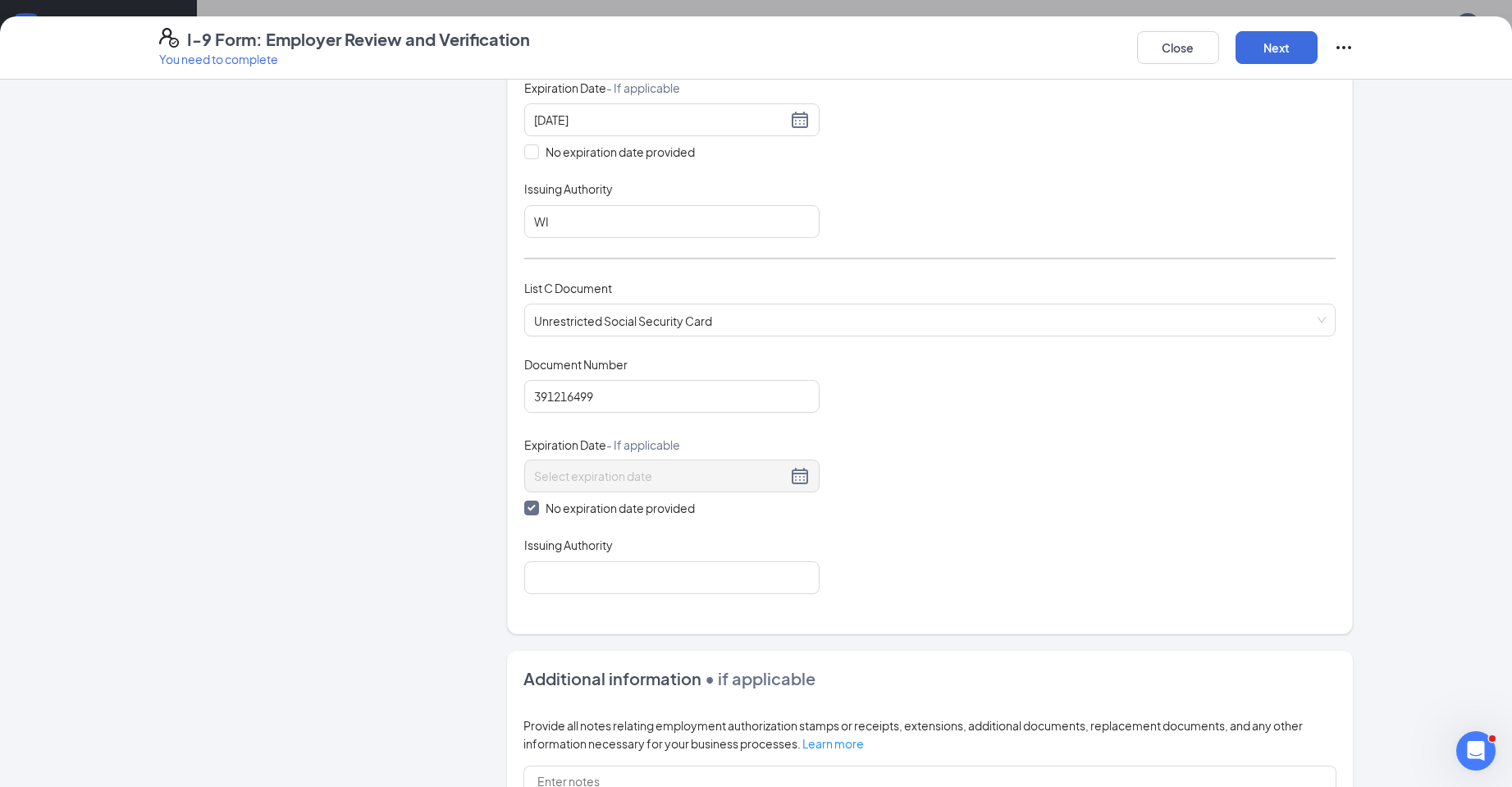
scroll to position [739, 0]
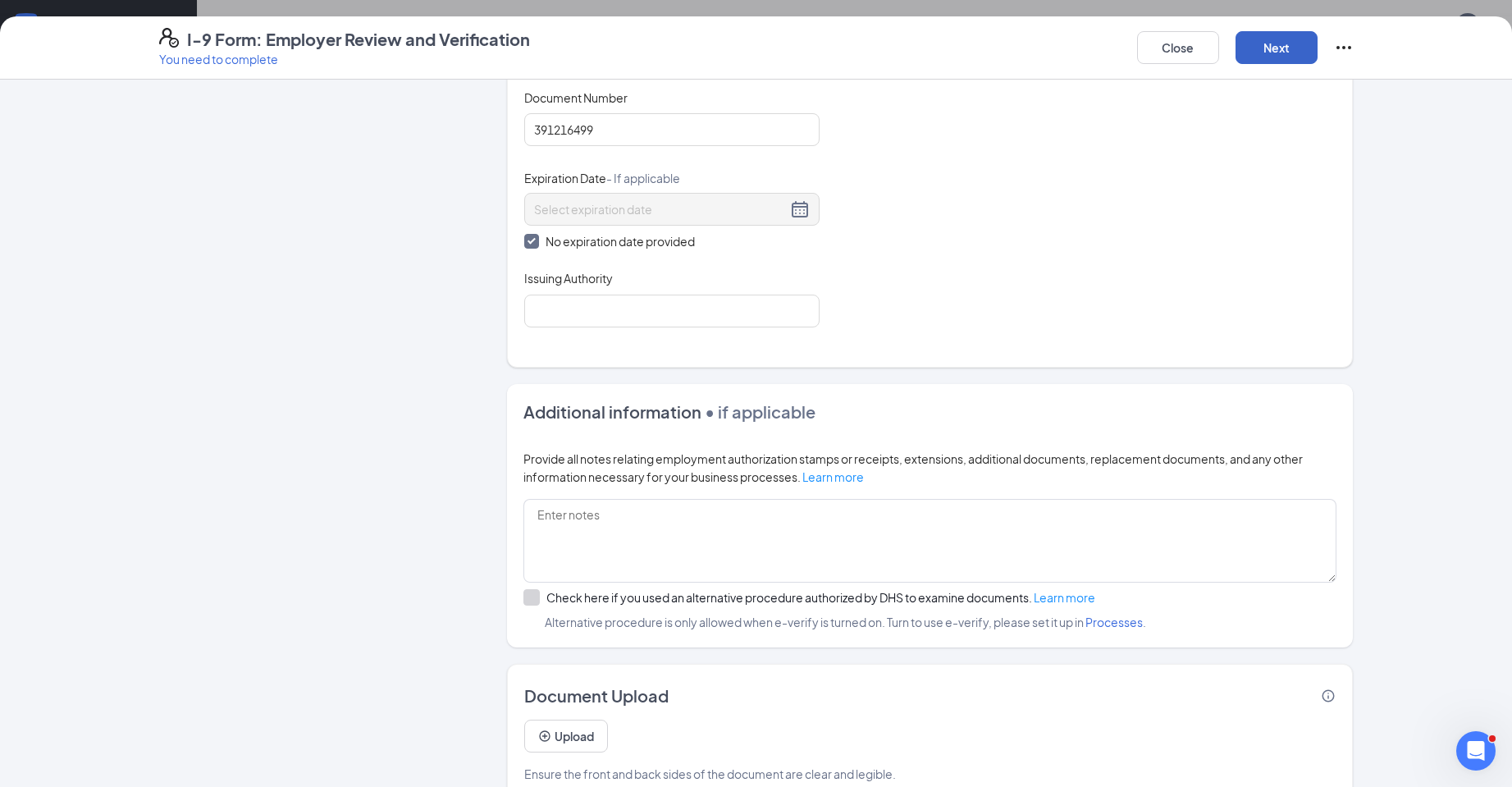
click at [1276, 55] on button "Next" at bounding box center [1276, 48] width 82 height 33
click at [577, 317] on input "Issuing Authority" at bounding box center [672, 311] width 296 height 33
type input "Social Security Administration"
drag, startPoint x: 1101, startPoint y: 229, endPoint x: 1168, endPoint y: 137, distance: 113.8
click at [1105, 221] on div "Document Title Unrestricted Social Security Card Document Number 391216499 Expi…" at bounding box center [929, 218] width 811 height 258
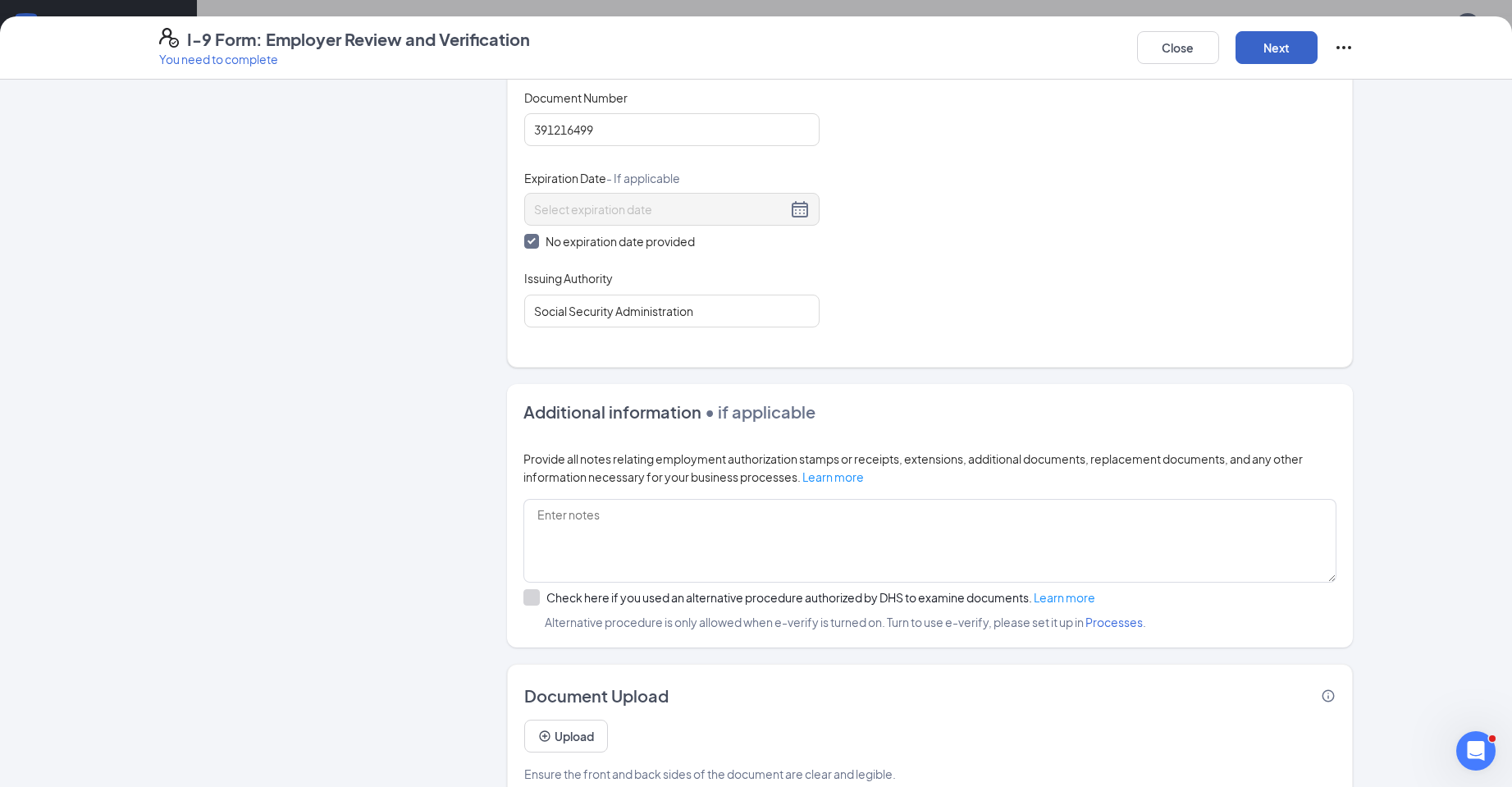
click at [1273, 55] on button "Next" at bounding box center [1276, 48] width 82 height 33
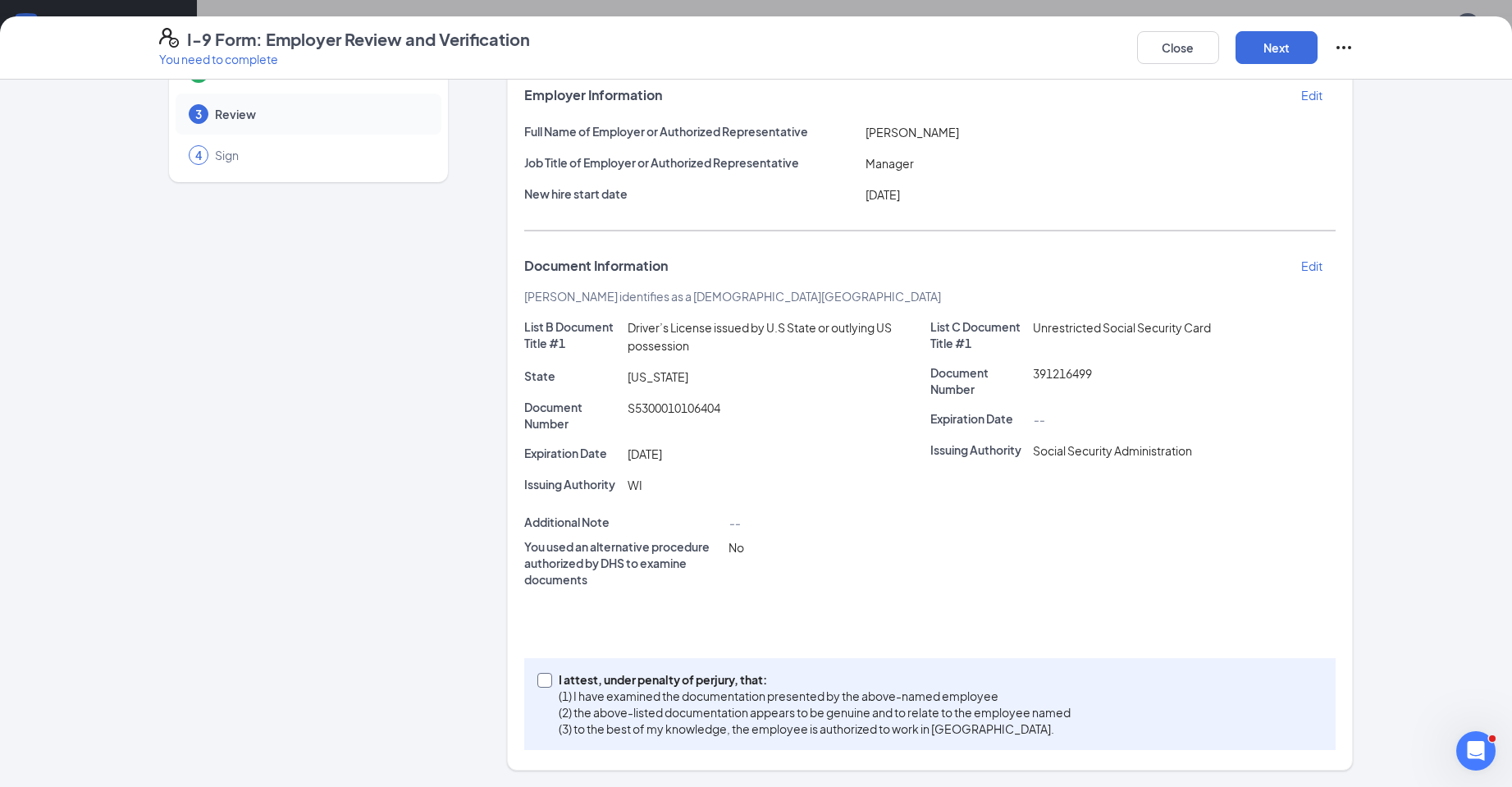
click at [539, 681] on input "I attest, under penalty of [PERSON_NAME], that: (1) I have examined the documen…" at bounding box center [543, 678] width 11 height 11
checkbox input "true"
click at [1286, 44] on button "Next" at bounding box center [1276, 48] width 82 height 33
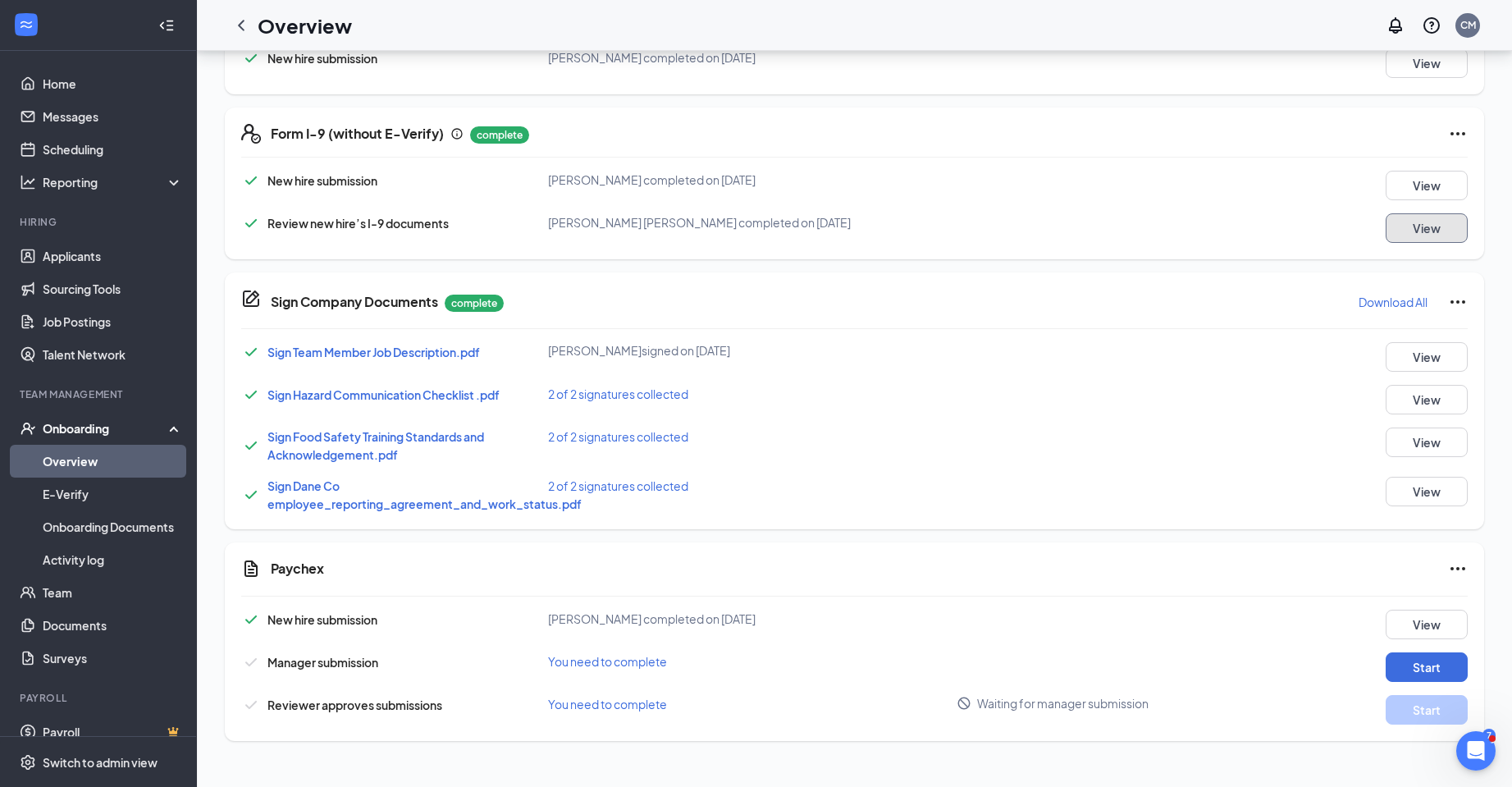
scroll to position [71, 0]
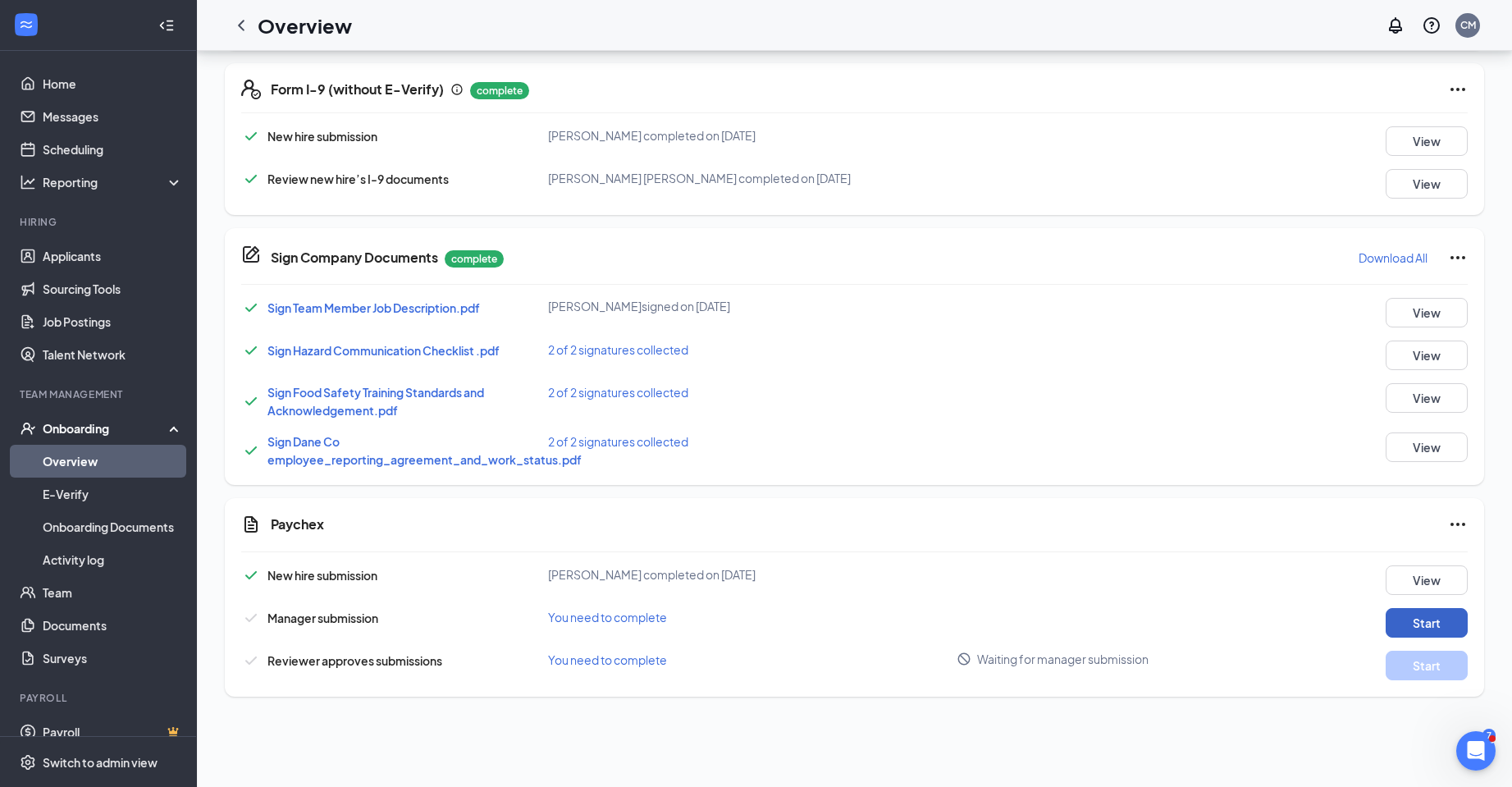
click at [1418, 617] on button "Start" at bounding box center [1426, 623] width 82 height 29
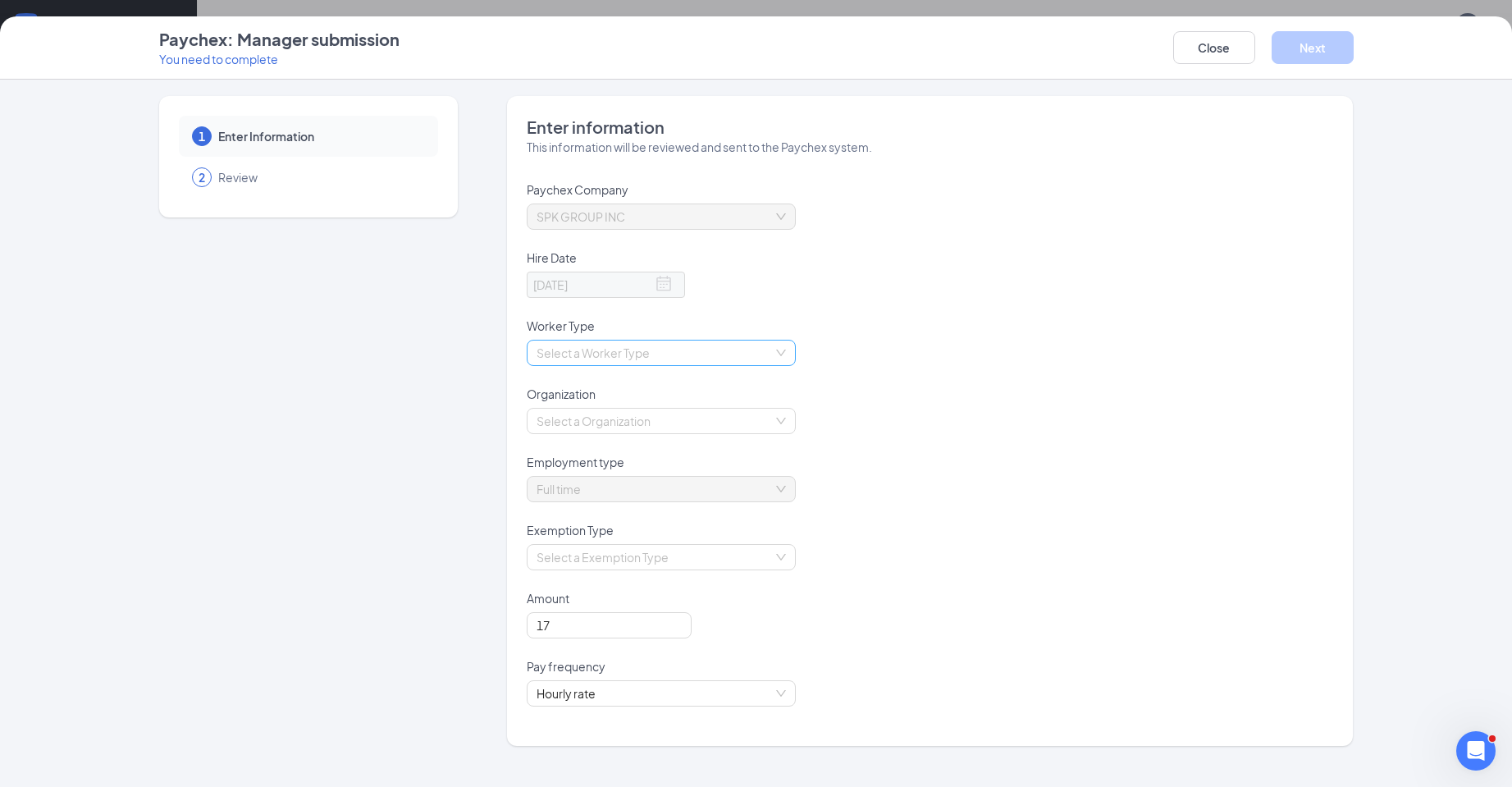
click at [786, 355] on div "Select a Worker Type" at bounding box center [660, 353] width 269 height 26
click at [592, 381] on div "Employee" at bounding box center [661, 386] width 249 height 18
click at [782, 419] on div "Select a Organization" at bounding box center [660, 421] width 269 height 26
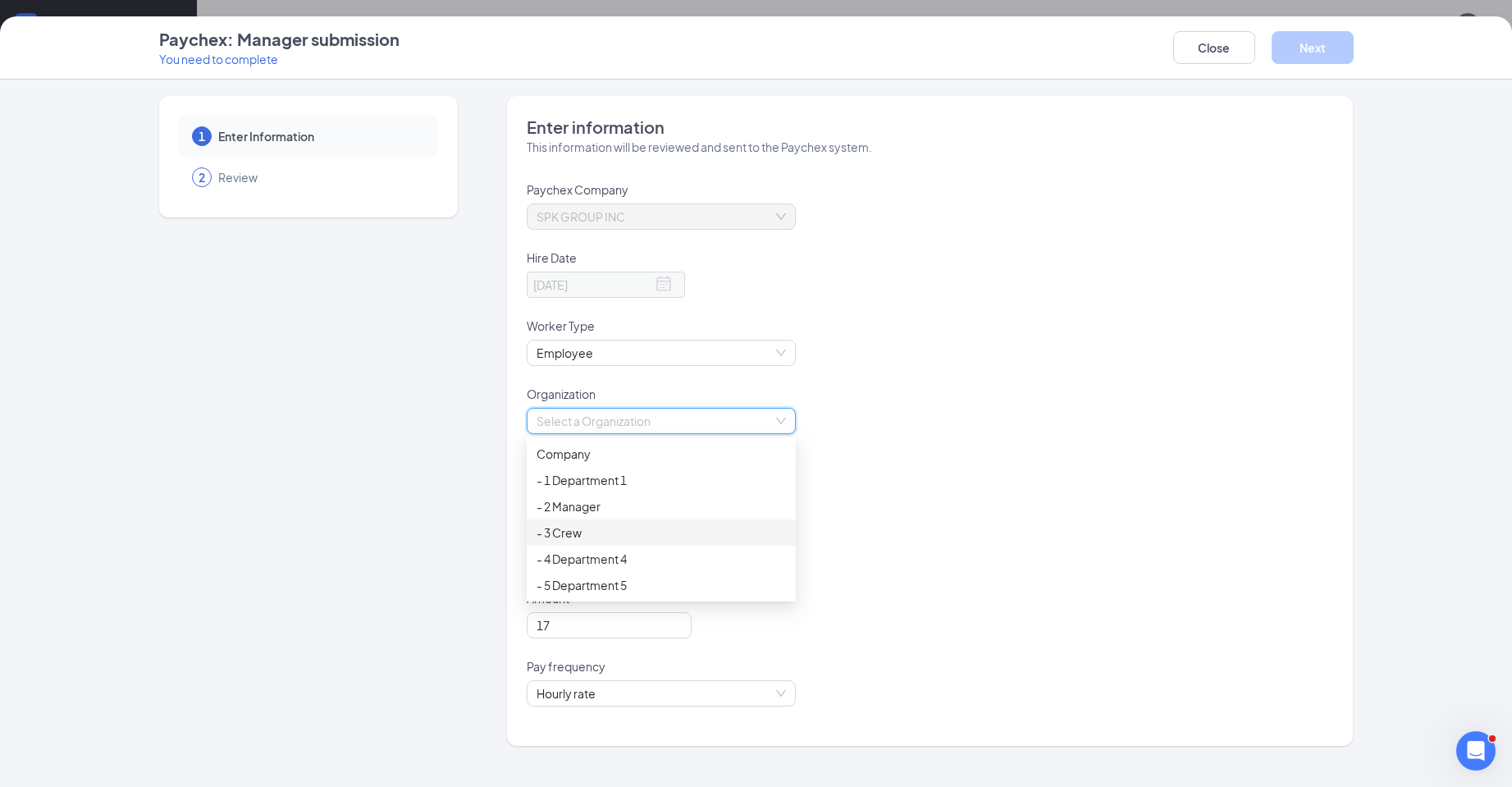
click at [567, 531] on div "- 3 Crew" at bounding box center [661, 532] width 249 height 18
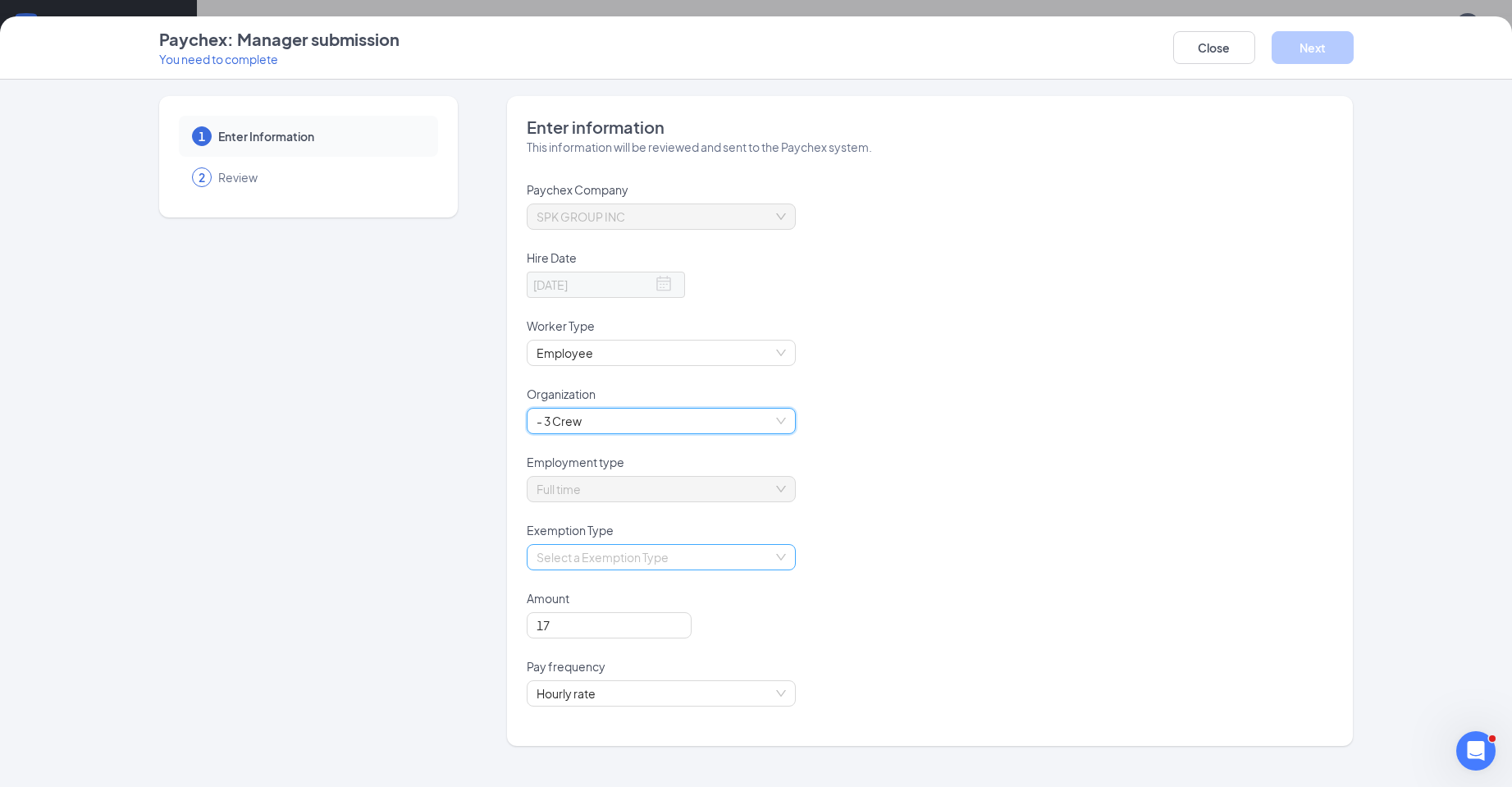
click at [779, 554] on div "Select a Exemption Type" at bounding box center [660, 557] width 269 height 26
click at [590, 617] on div "Non Exempt" at bounding box center [661, 616] width 249 height 18
click at [1329, 39] on button "Next" at bounding box center [1312, 48] width 82 height 33
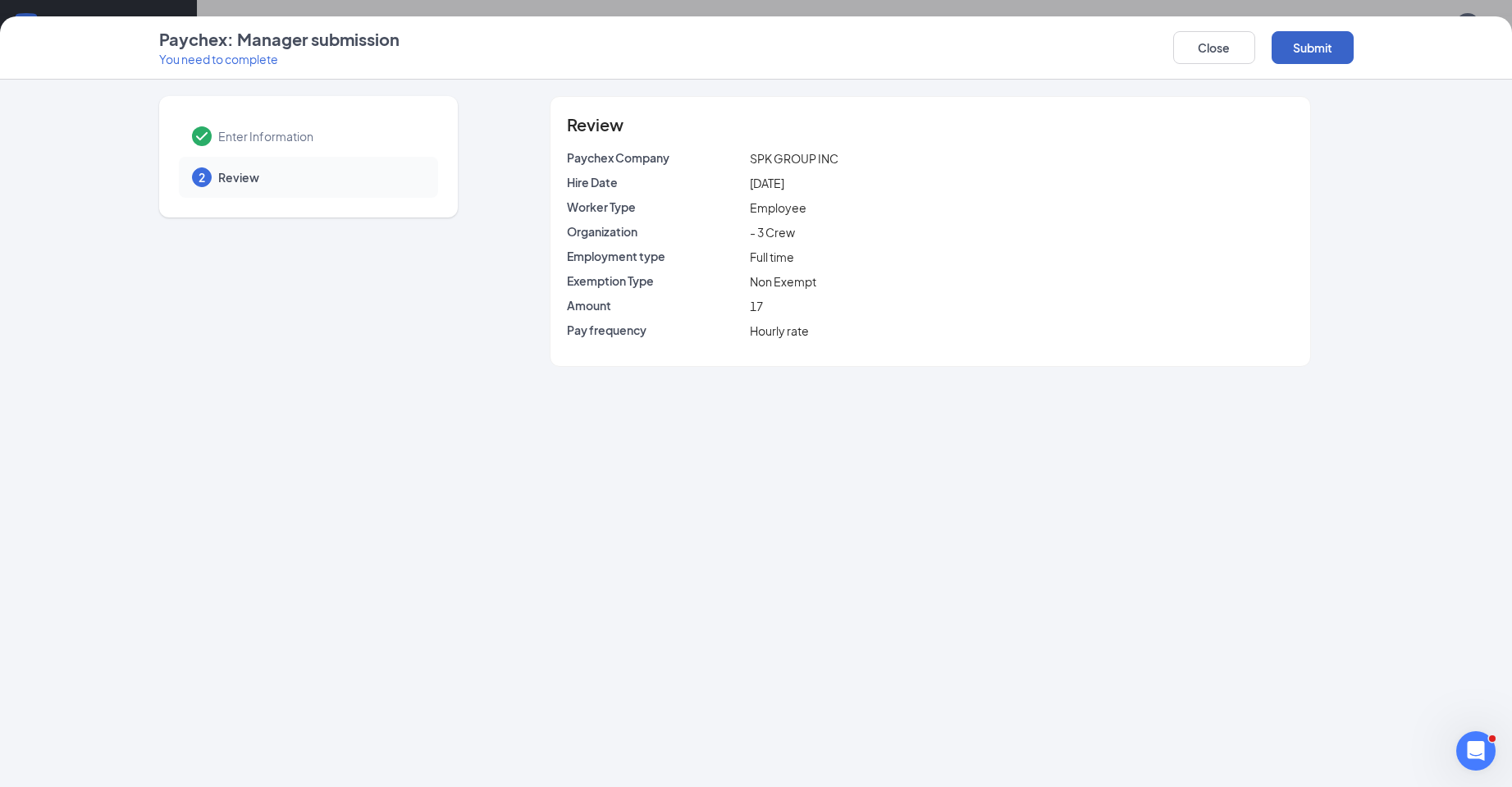
click at [1318, 47] on button "Submit" at bounding box center [1312, 48] width 82 height 33
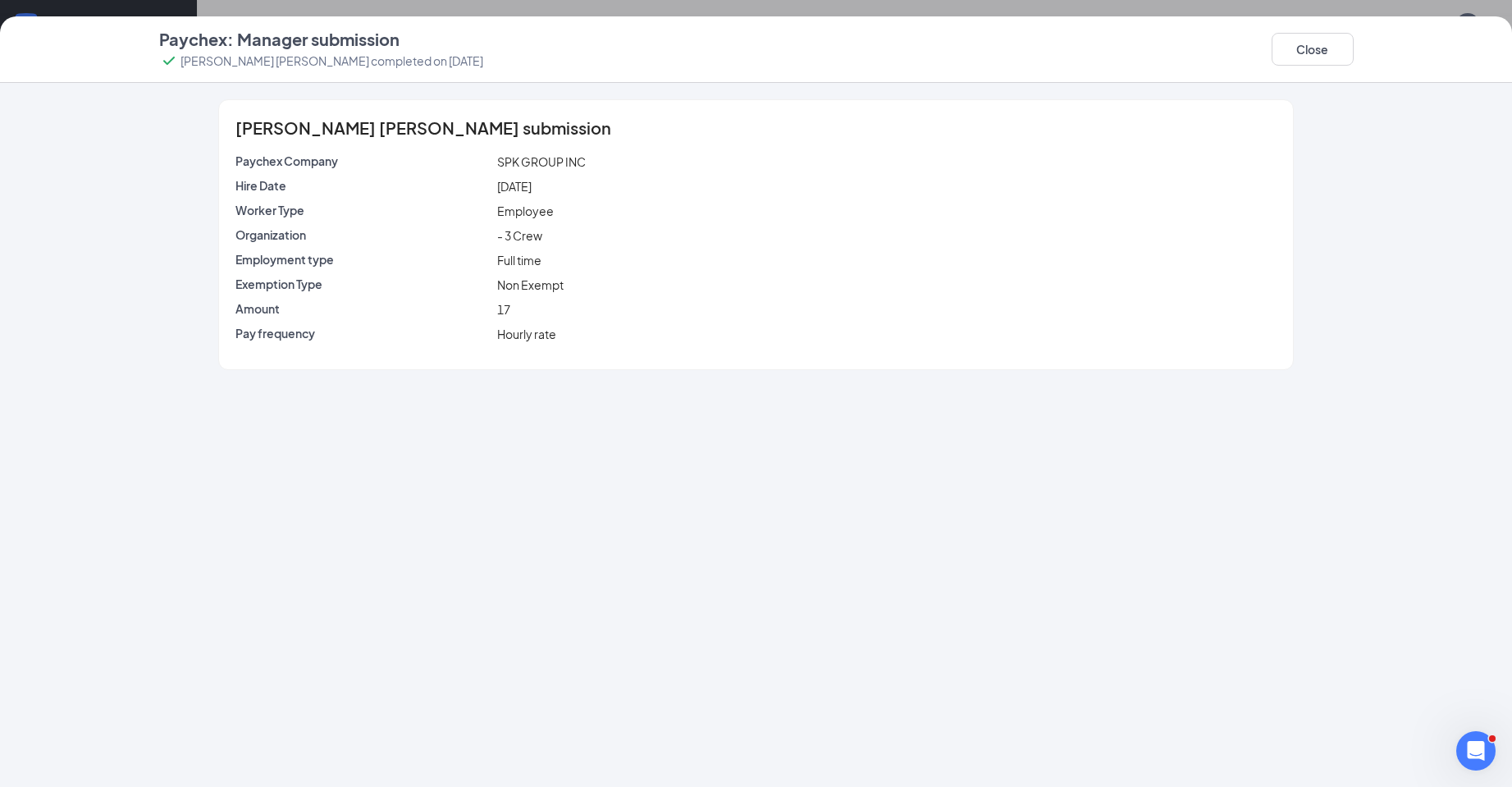
scroll to position [64, 0]
click at [1310, 51] on button "Close" at bounding box center [1312, 49] width 82 height 33
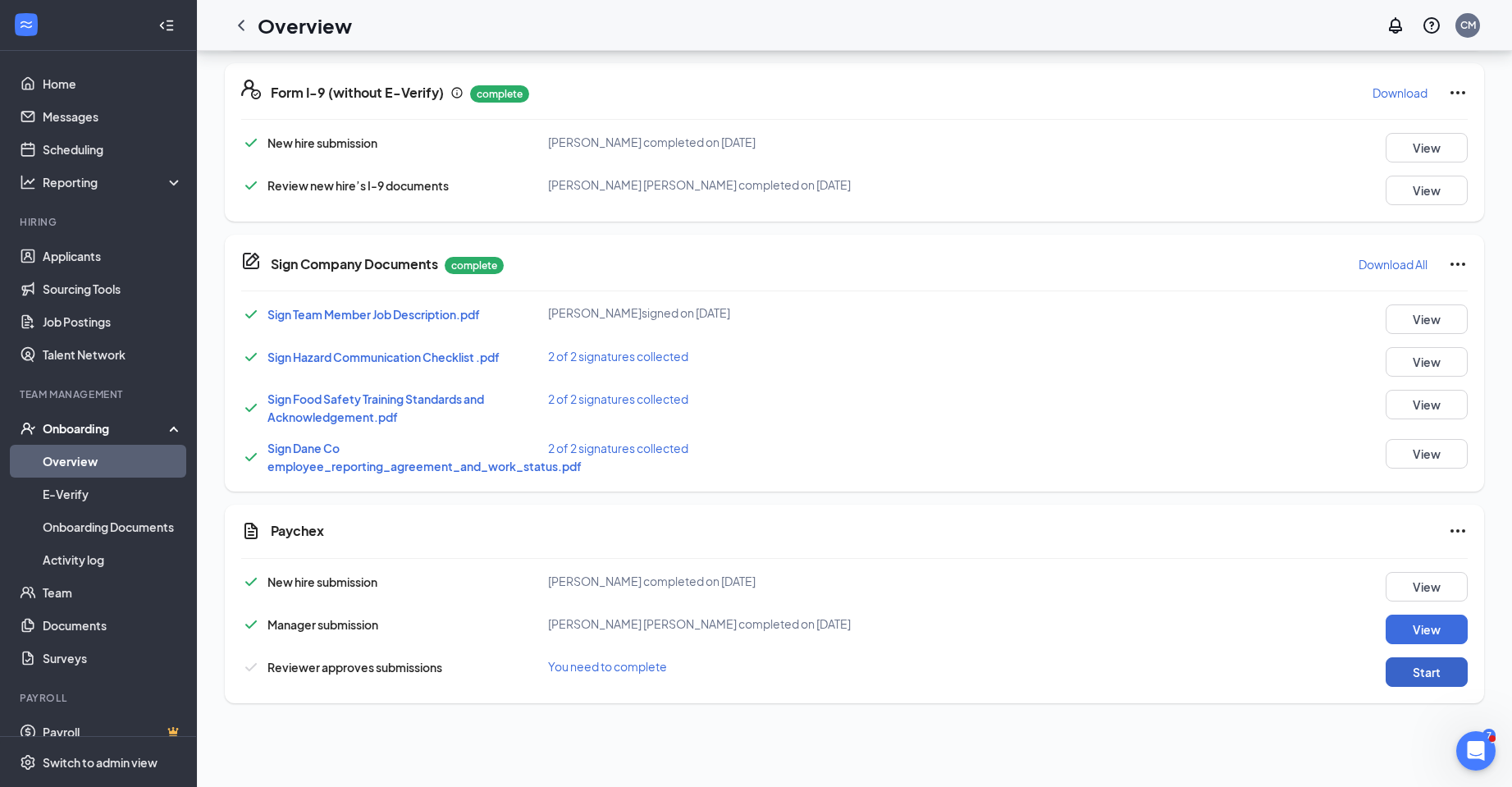
click at [1412, 671] on button "Start" at bounding box center [1426, 672] width 82 height 29
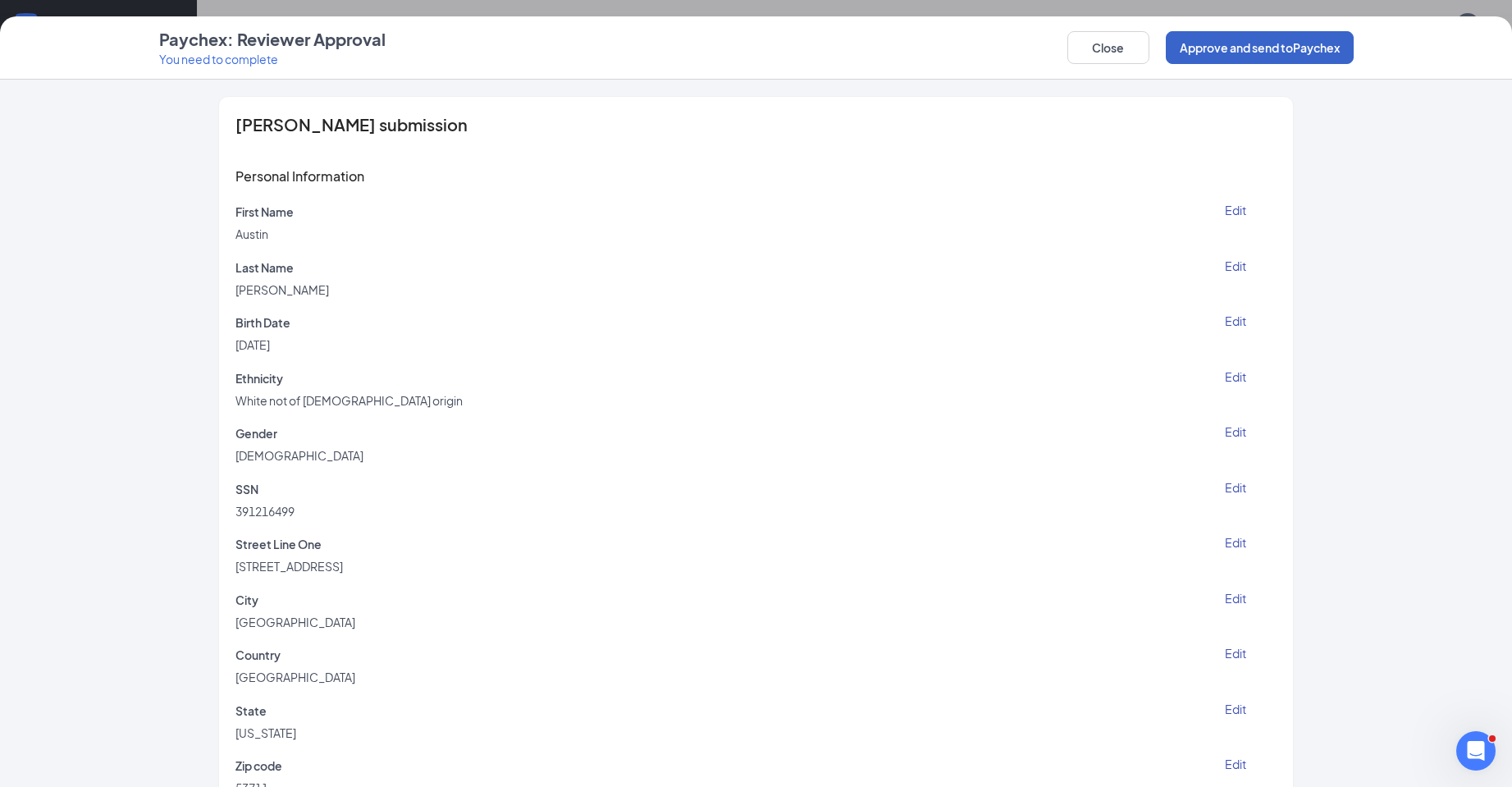
click at [1277, 43] on button "Approve and send to Paychex" at bounding box center [1259, 48] width 188 height 33
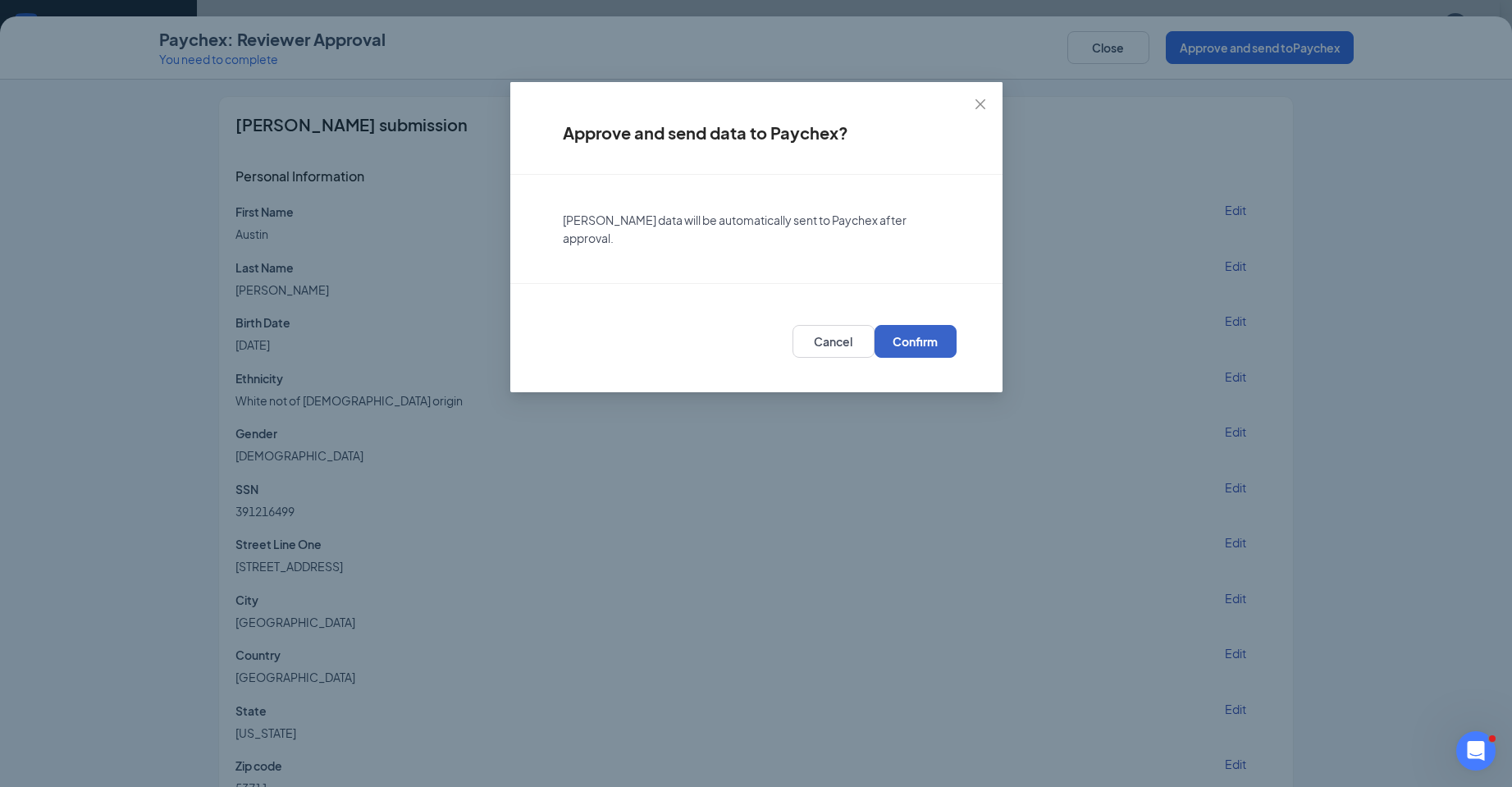
click at [911, 339] on span "Confirm" at bounding box center [915, 341] width 45 height 16
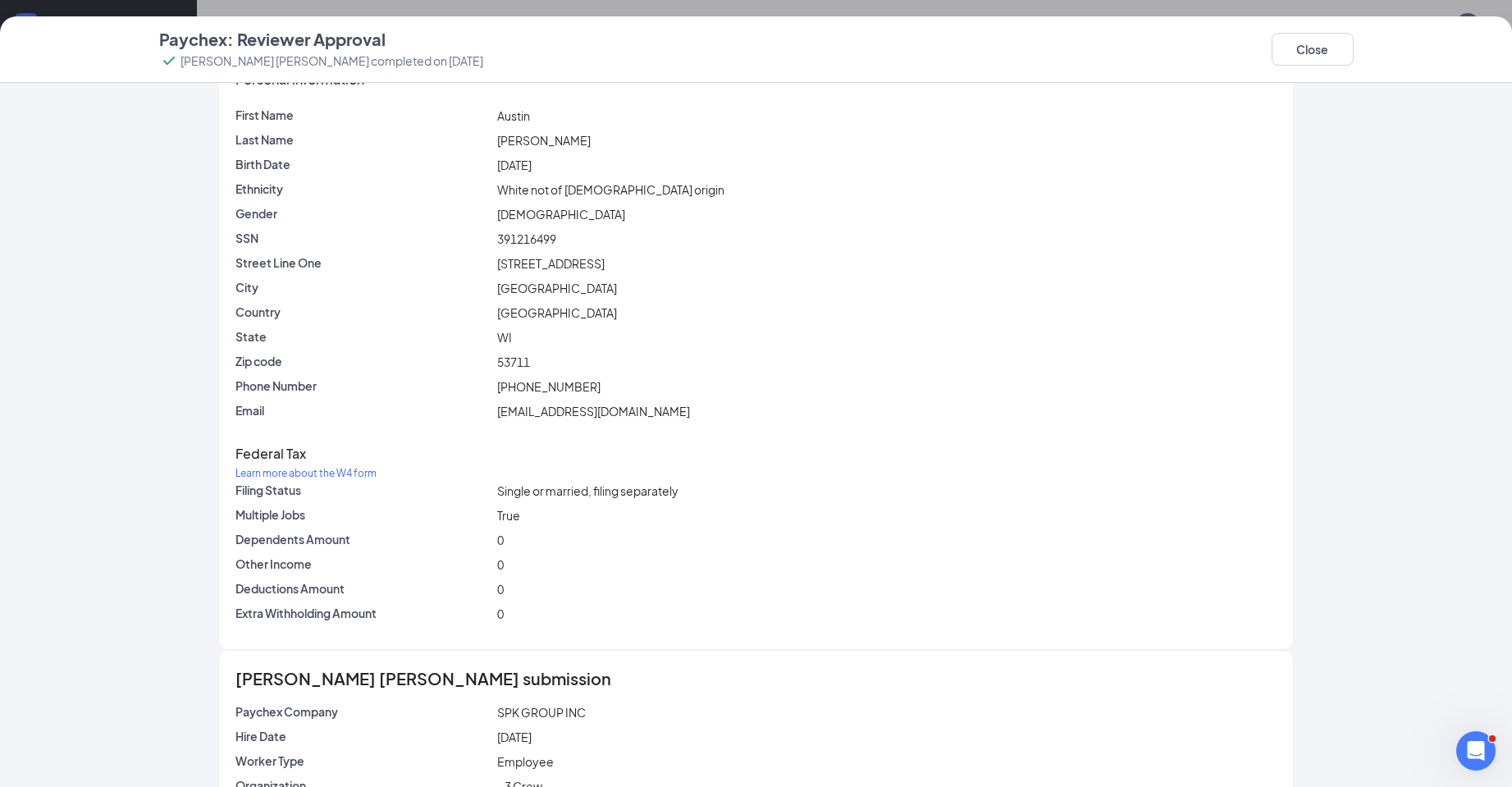
scroll to position [0, 0]
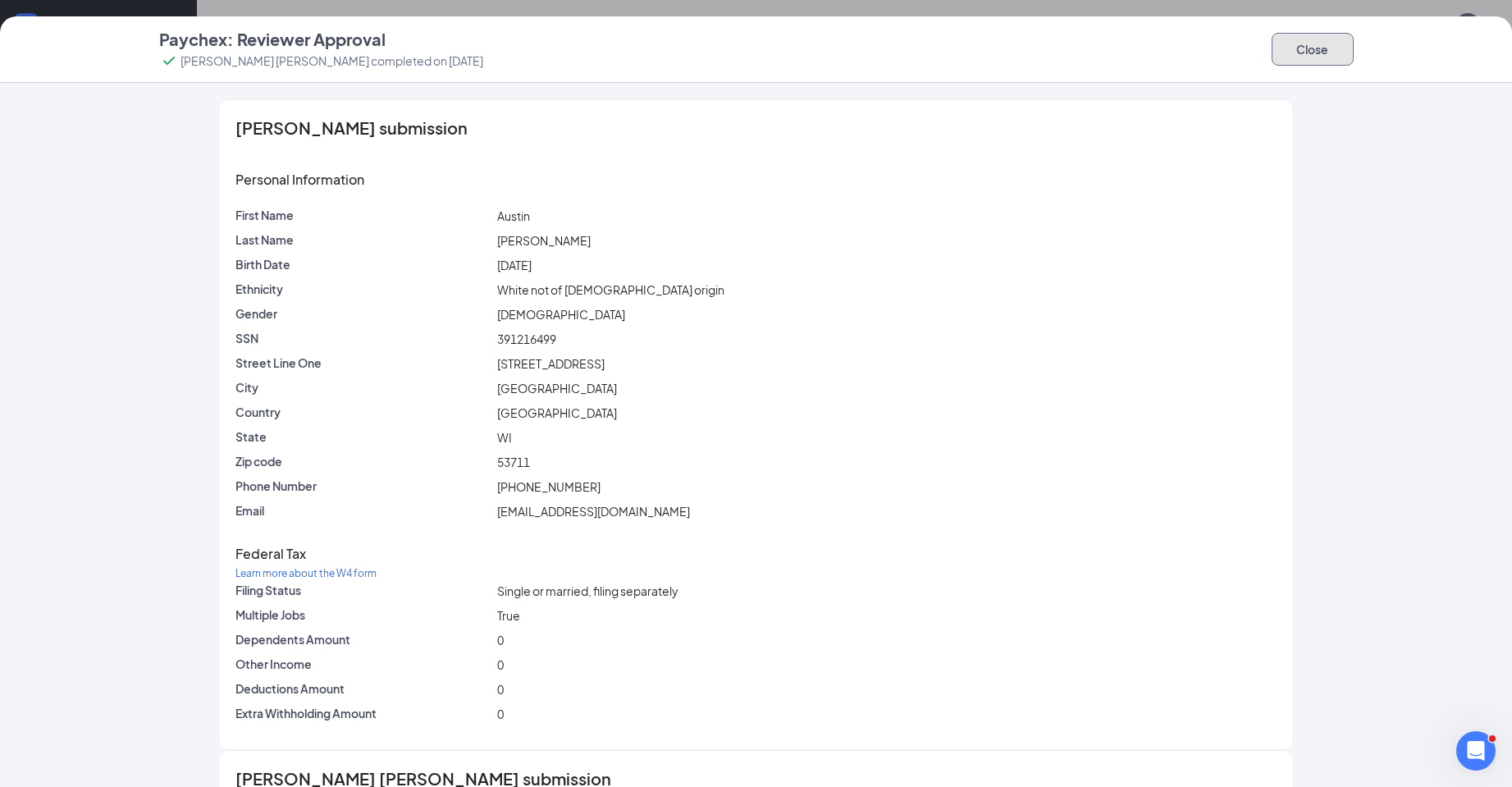
click at [1311, 48] on button "Close" at bounding box center [1312, 49] width 82 height 33
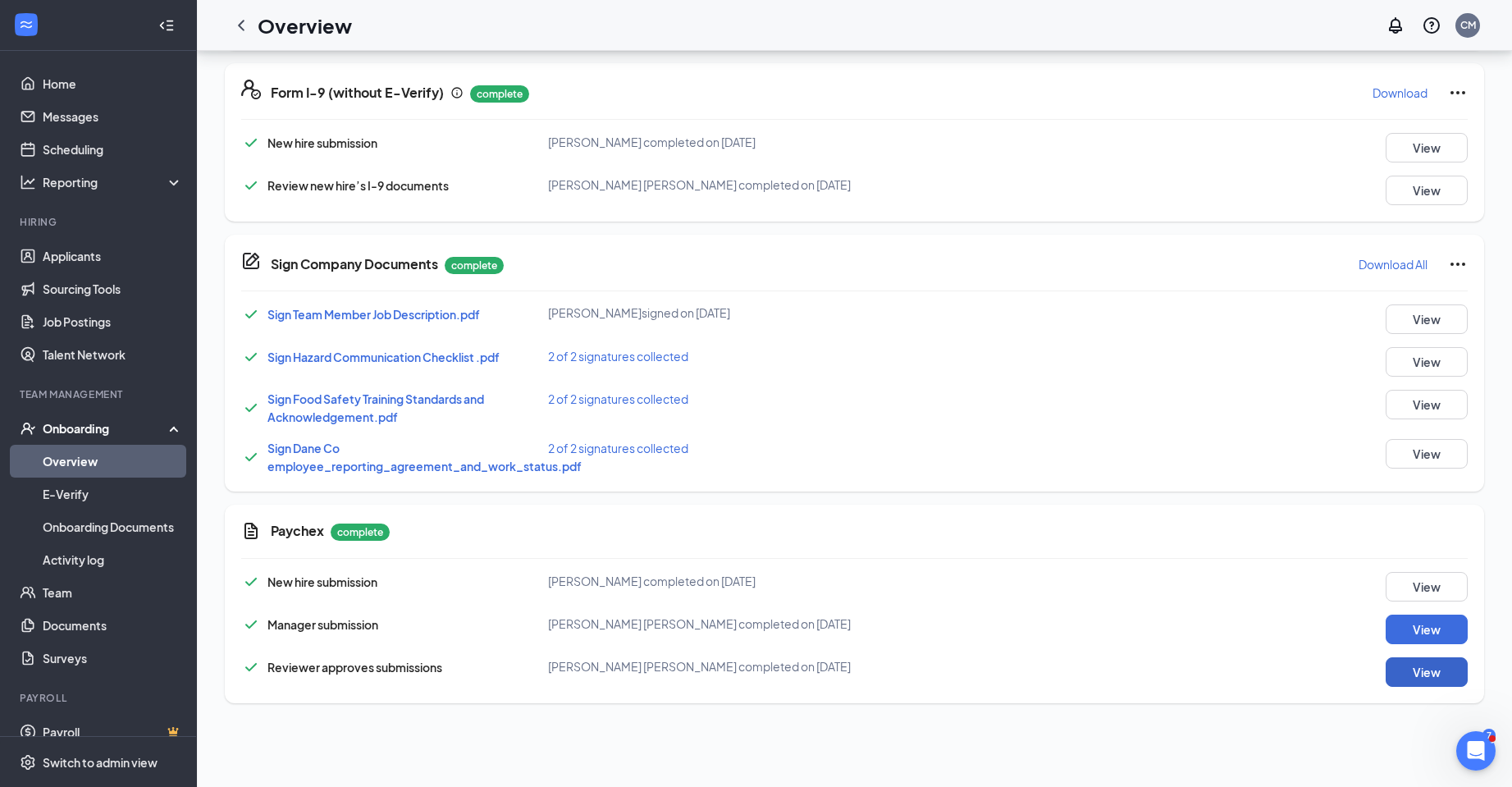
click at [1414, 675] on button "View" at bounding box center [1426, 672] width 82 height 29
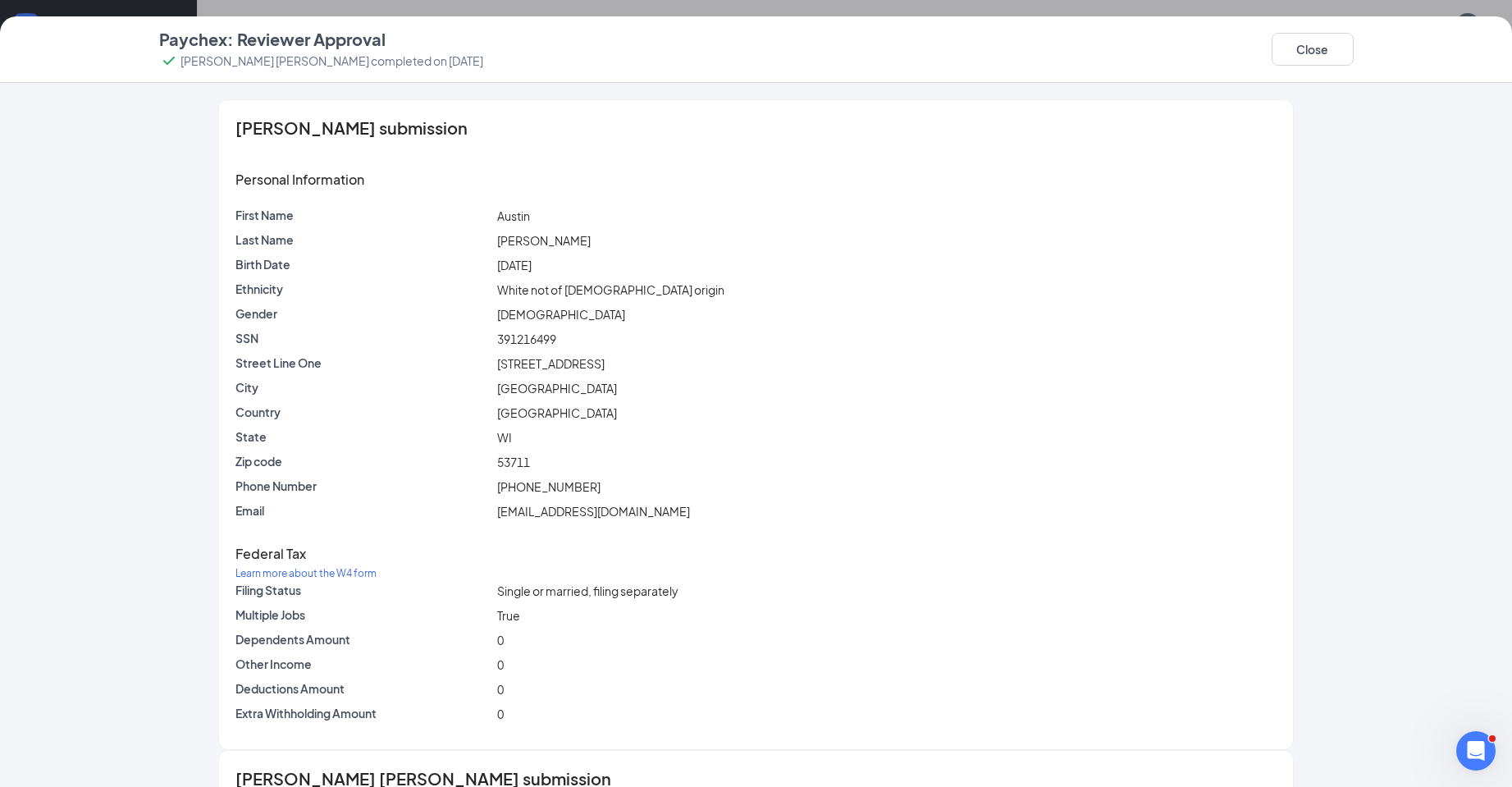
scroll to position [85, 0]
click at [1314, 48] on button "Close" at bounding box center [1312, 49] width 82 height 33
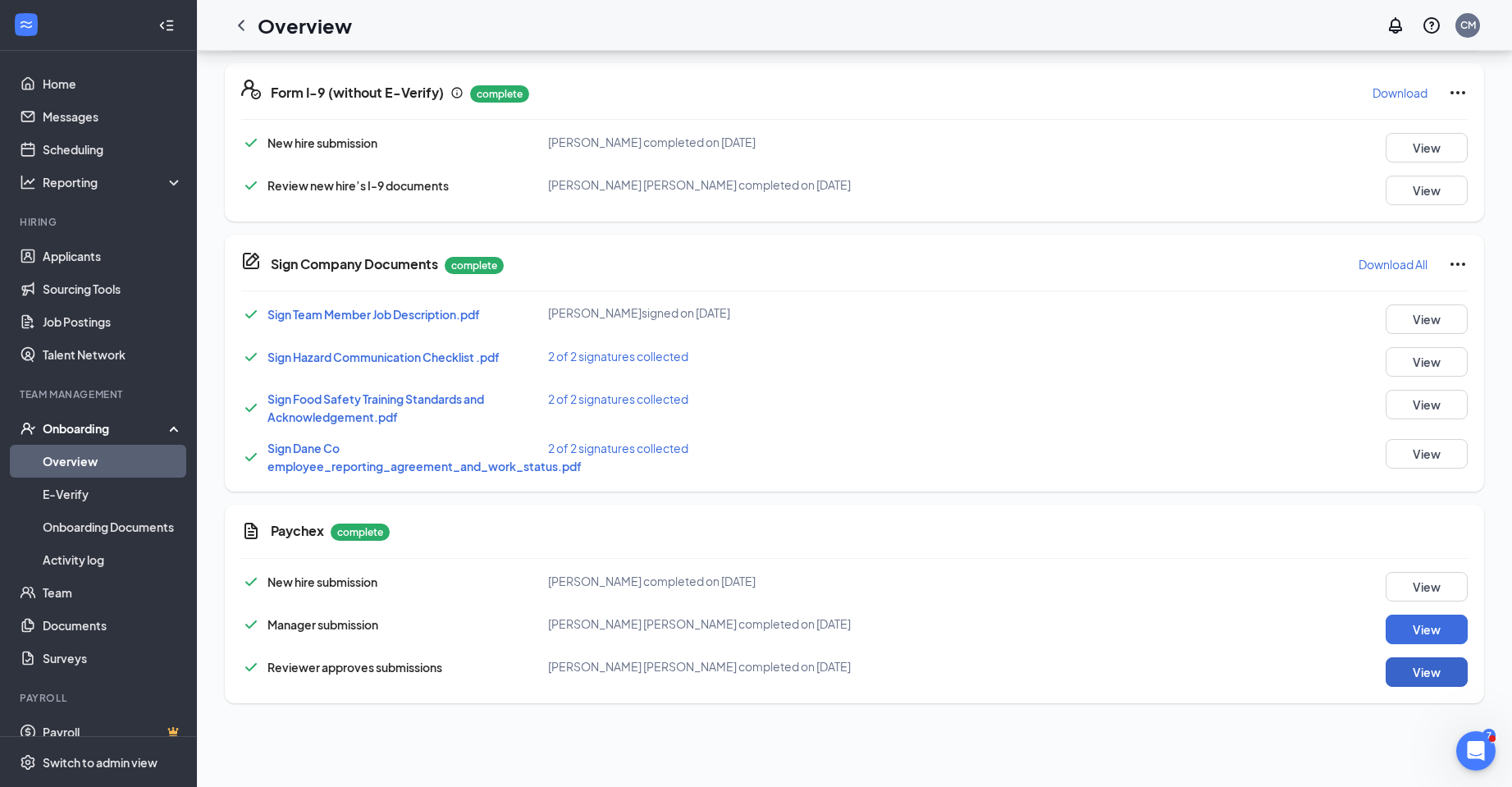
scroll to position [0, 0]
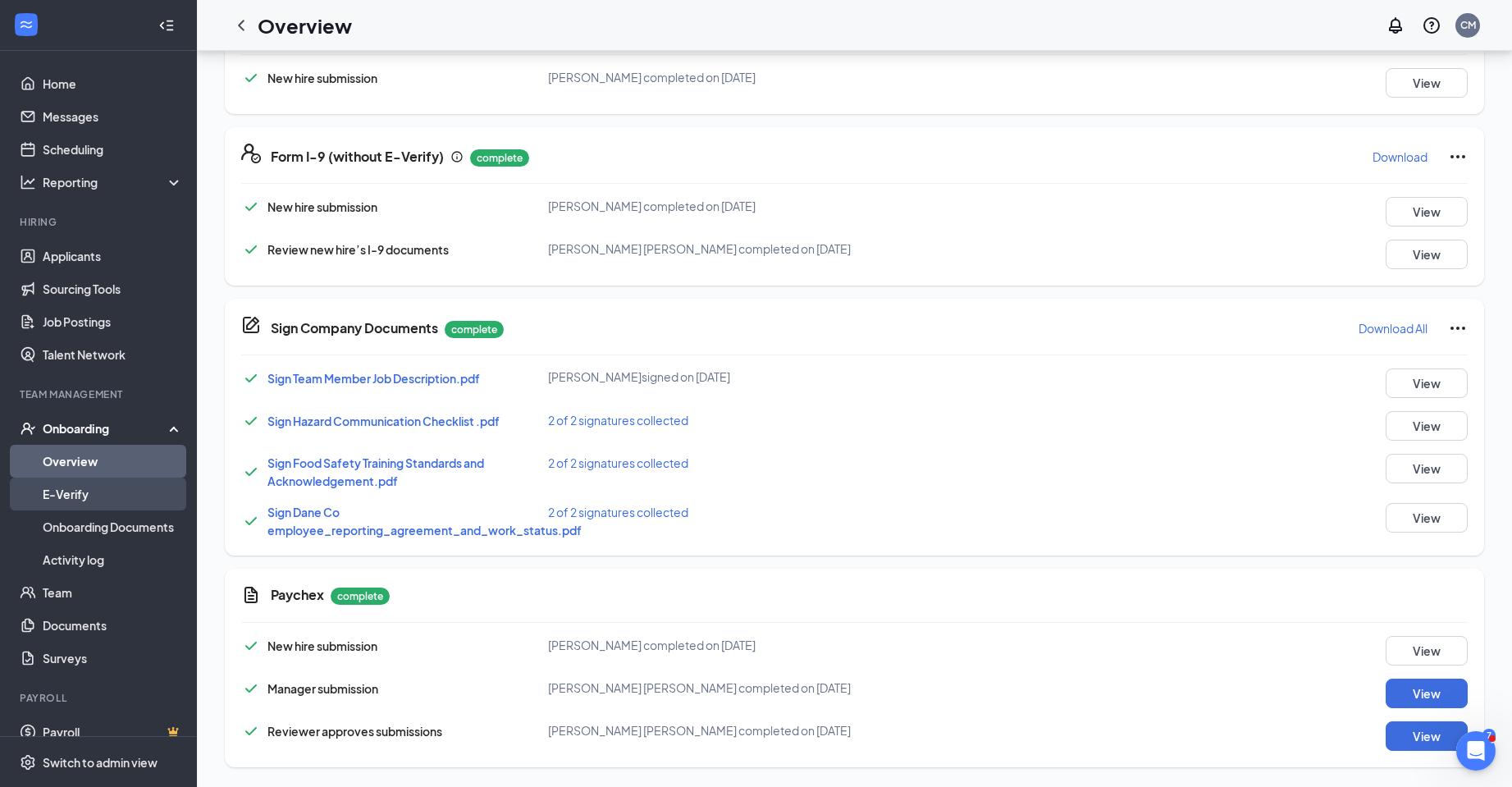
click at [60, 493] on link "E-Verify" at bounding box center [112, 494] width 140 height 33
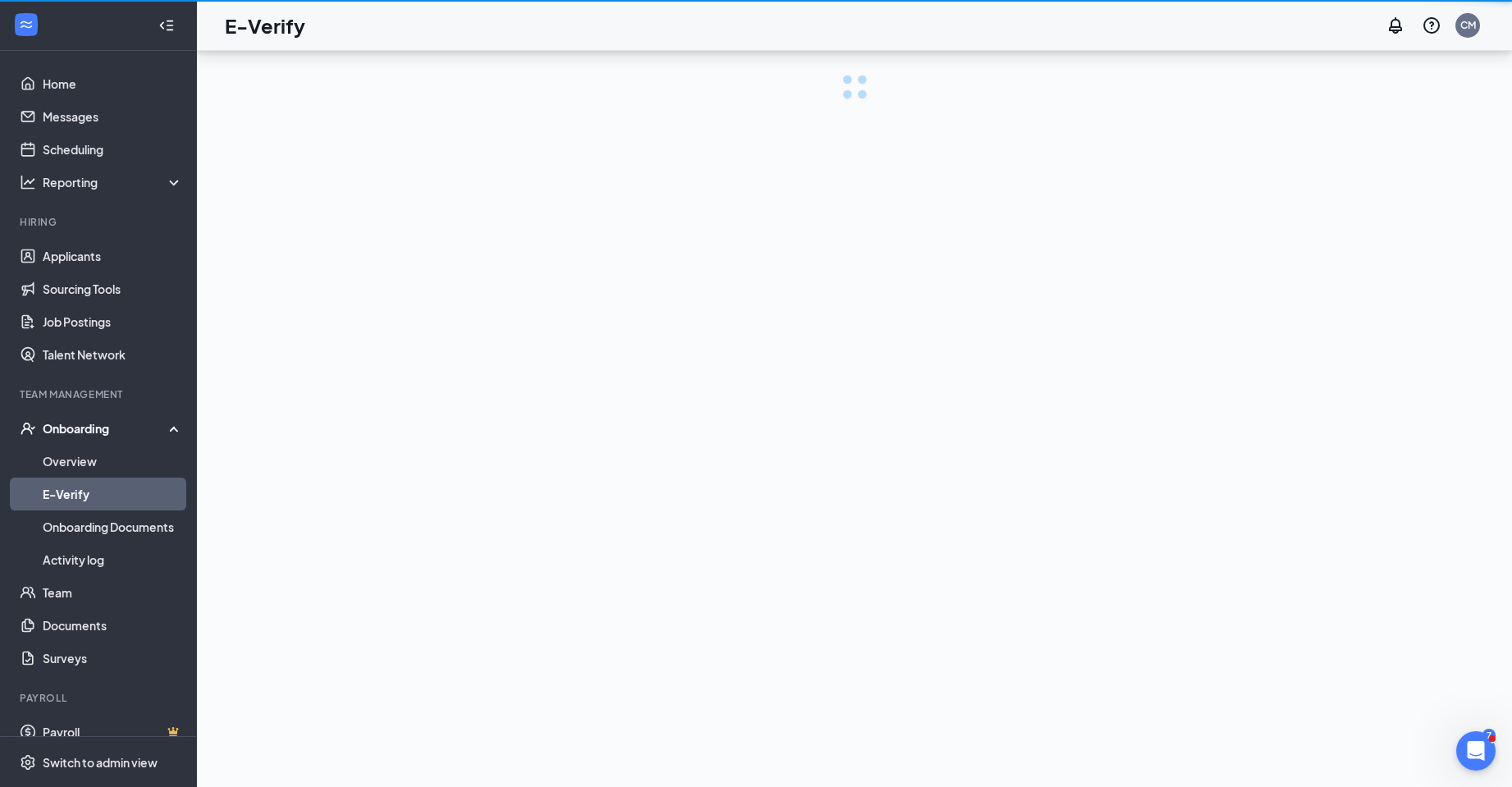
scroll to position [74, 0]
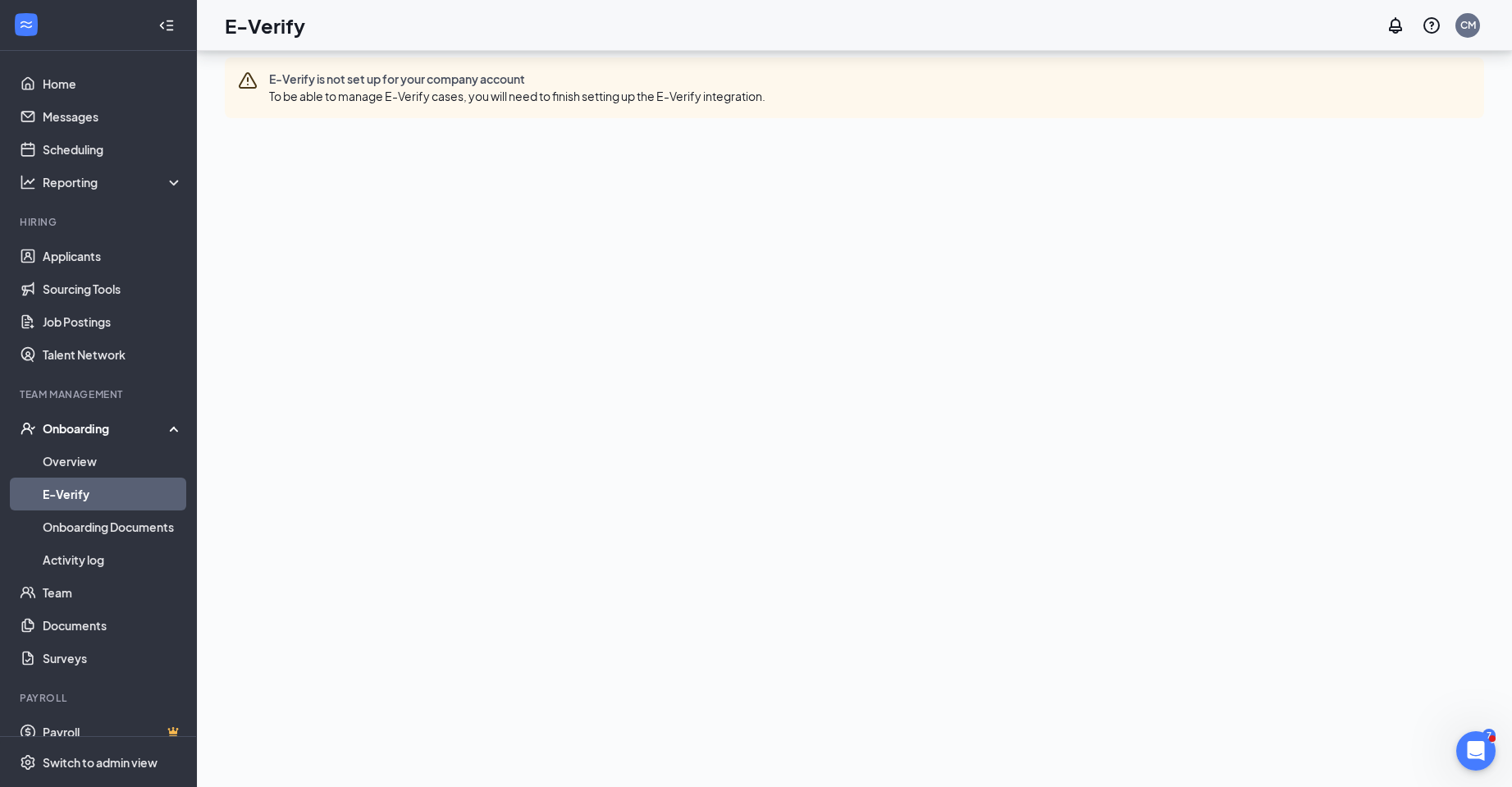
drag, startPoint x: 75, startPoint y: 417, endPoint x: 74, endPoint y: 432, distance: 15.0
click at [75, 418] on div "Onboarding" at bounding box center [99, 428] width 197 height 33
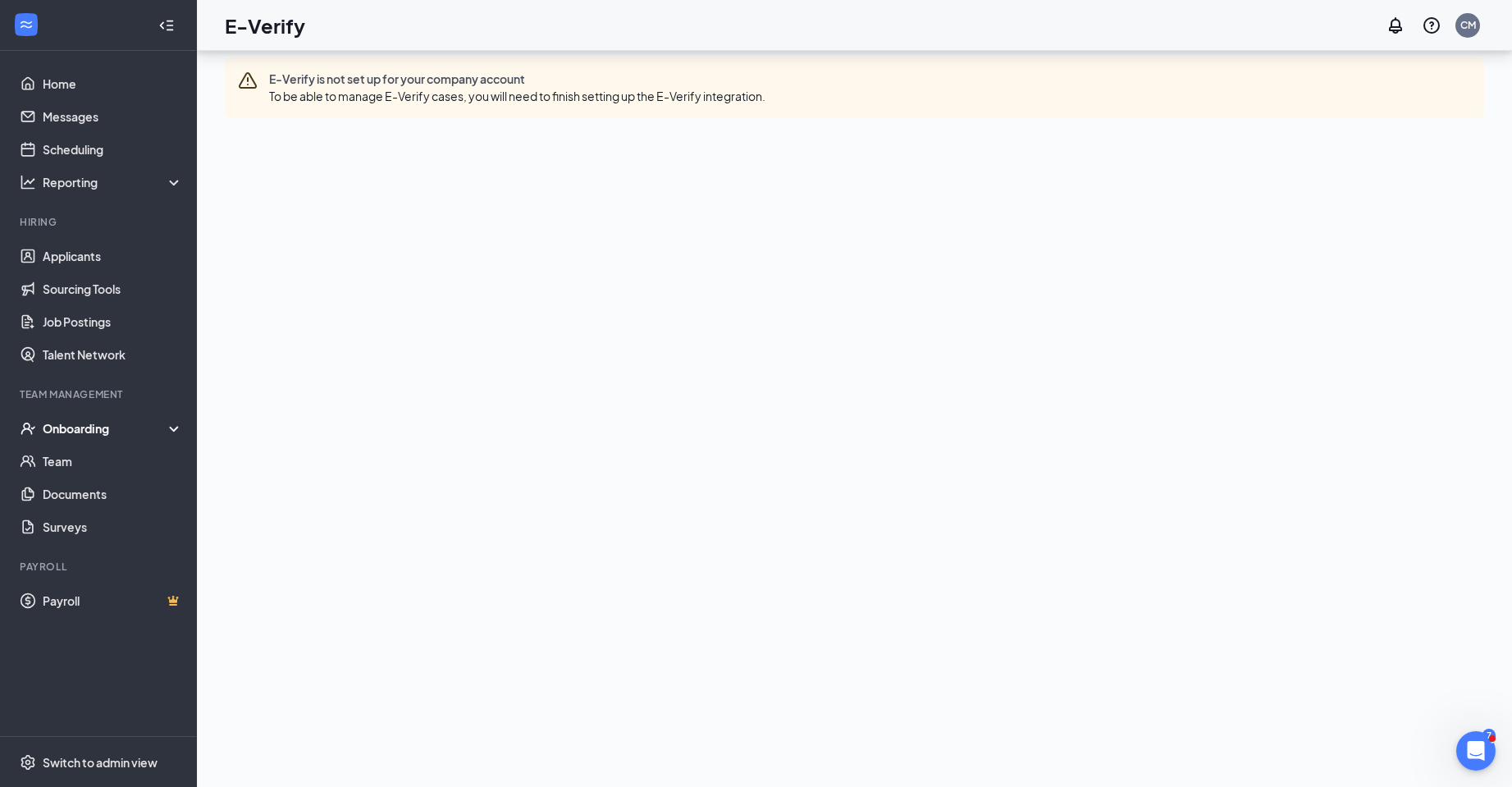
click at [79, 429] on div "Onboarding" at bounding box center [105, 428] width 126 height 16
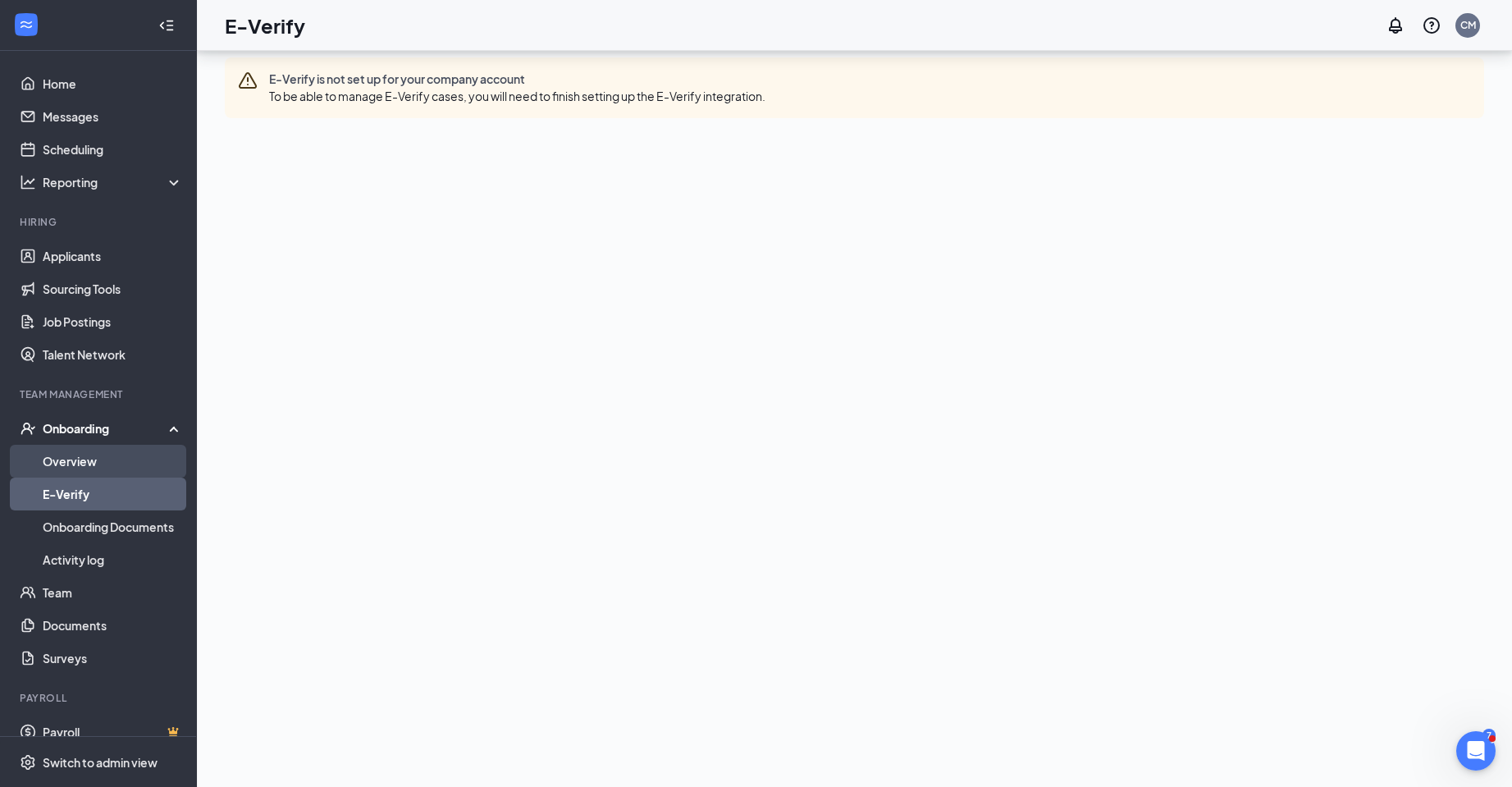
click at [67, 457] on link "Overview" at bounding box center [112, 461] width 140 height 33
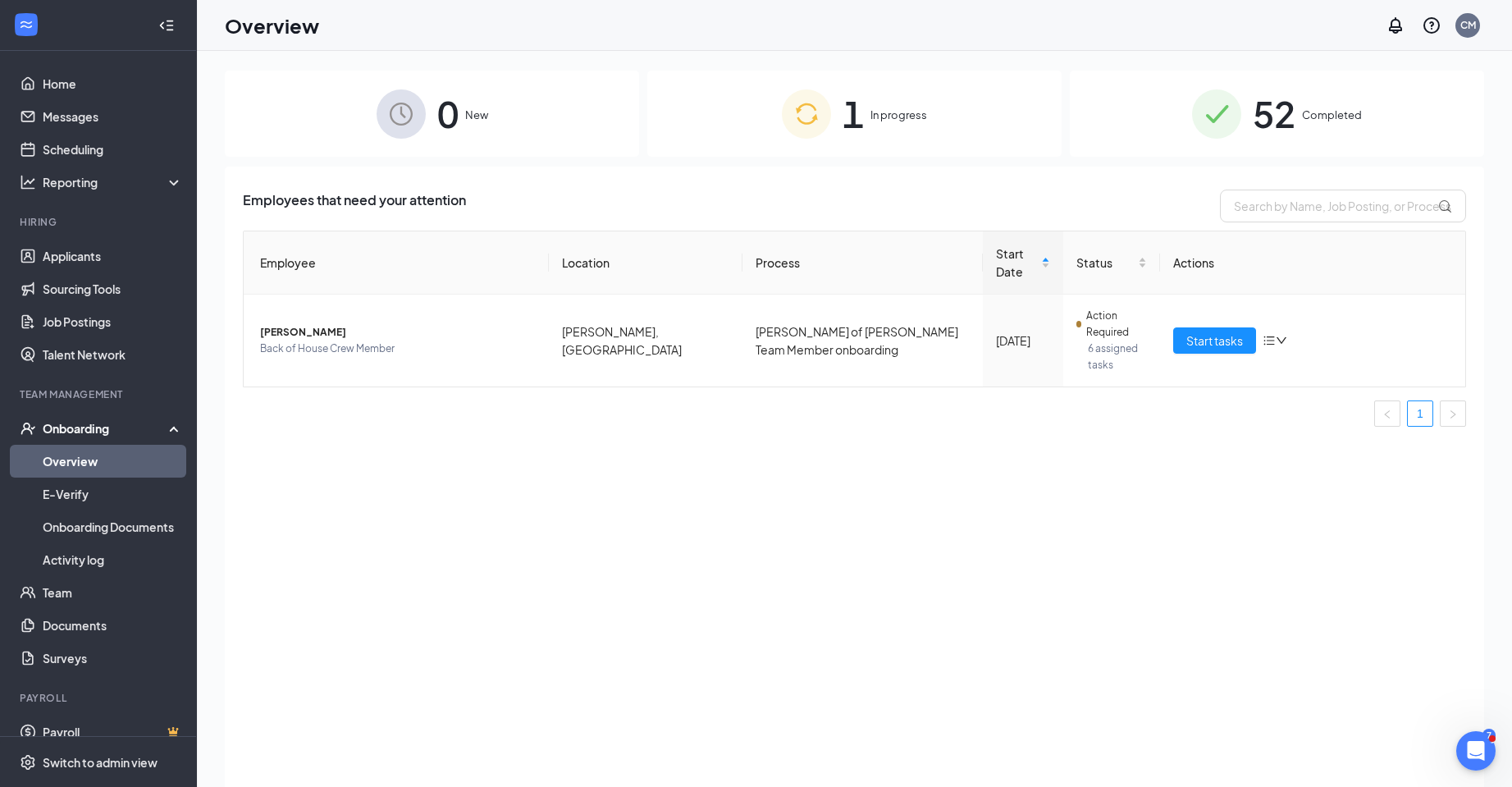
click at [1314, 107] on span "Completed" at bounding box center [1331, 114] width 60 height 16
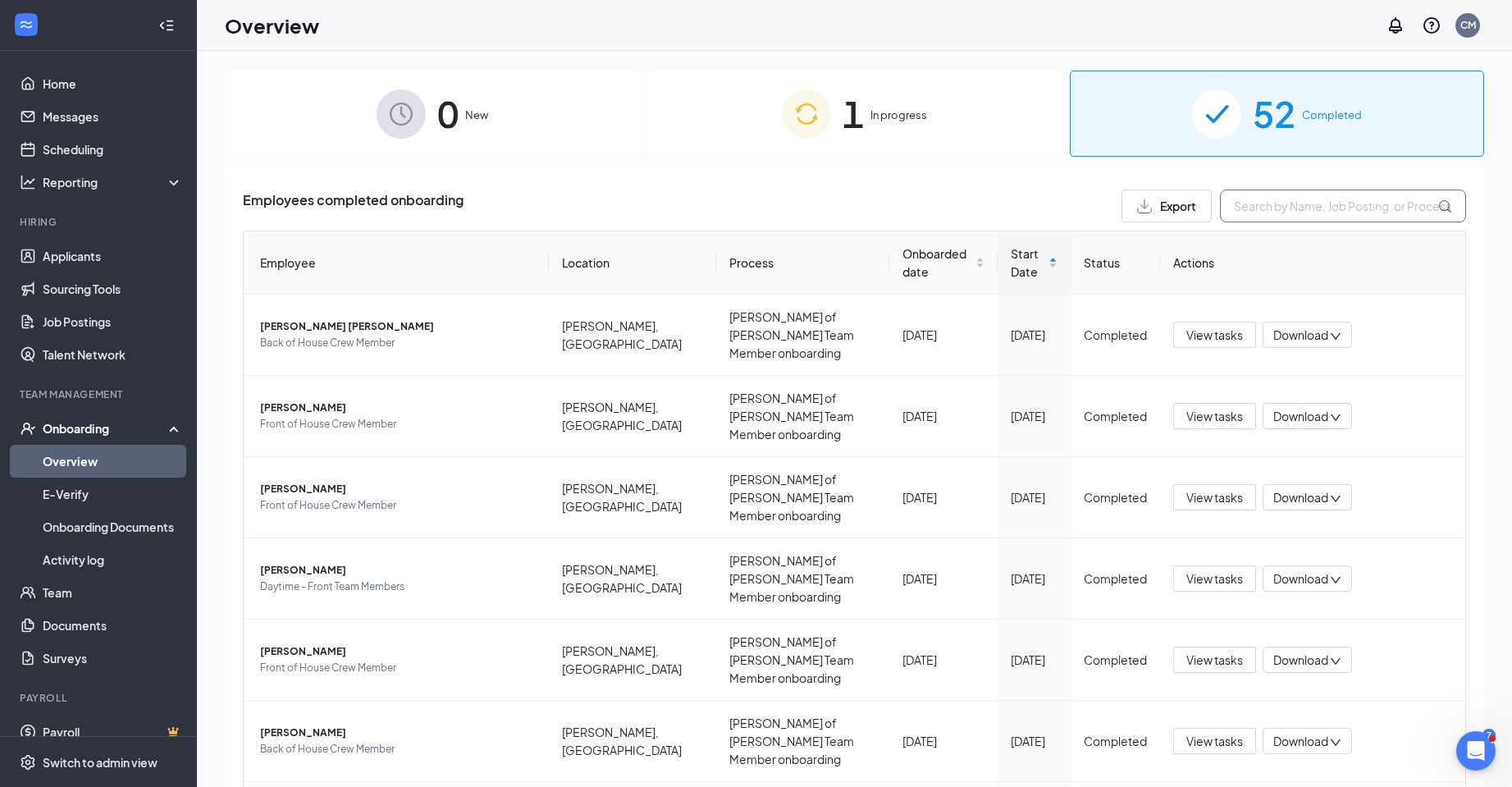
click at [1274, 208] on input "text" at bounding box center [1343, 206] width 246 height 33
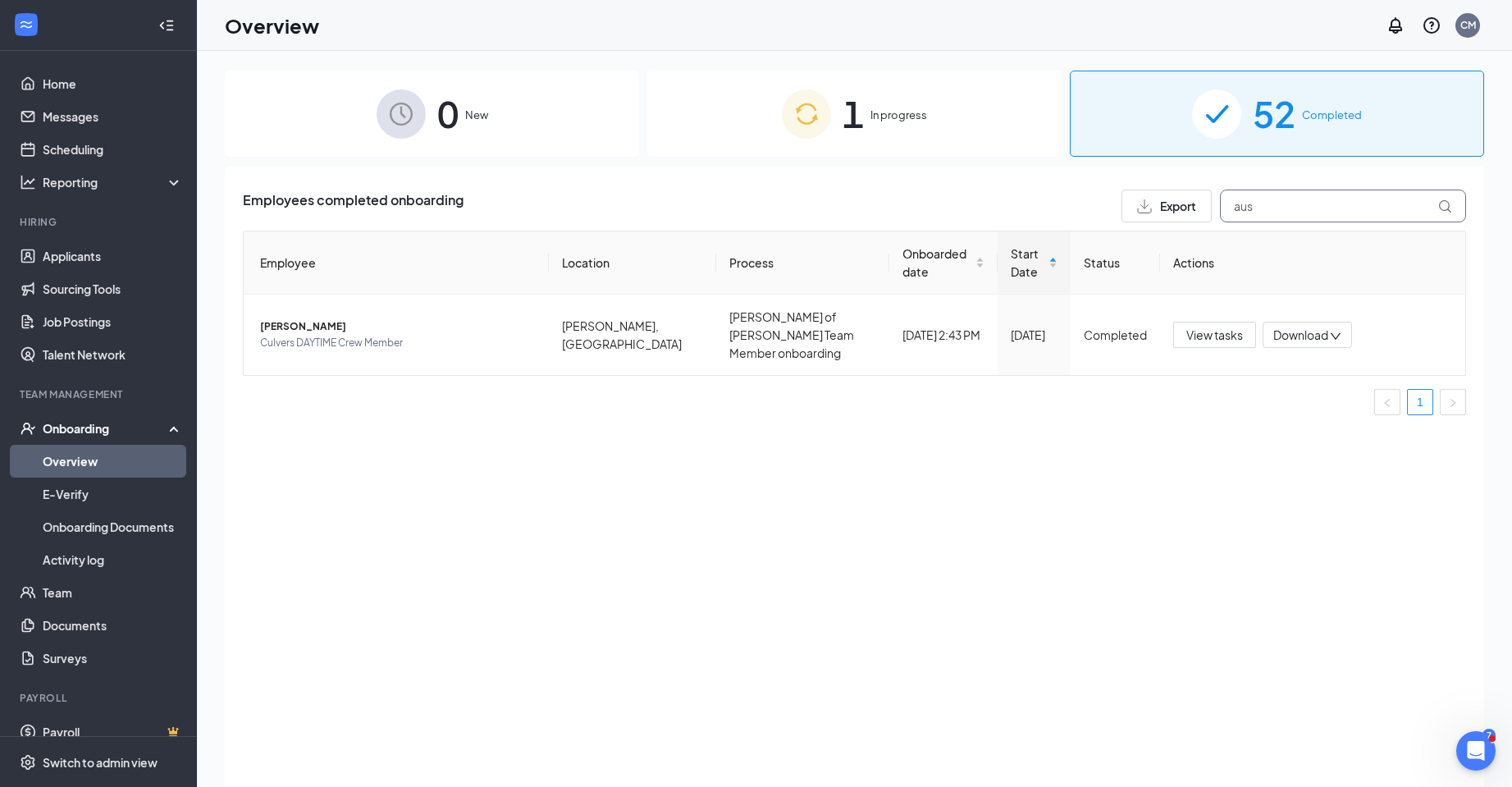
type input "aus"
click at [671, 88] on div "1 In progress" at bounding box center [854, 114] width 414 height 86
